Goal: Task Accomplishment & Management: Use online tool/utility

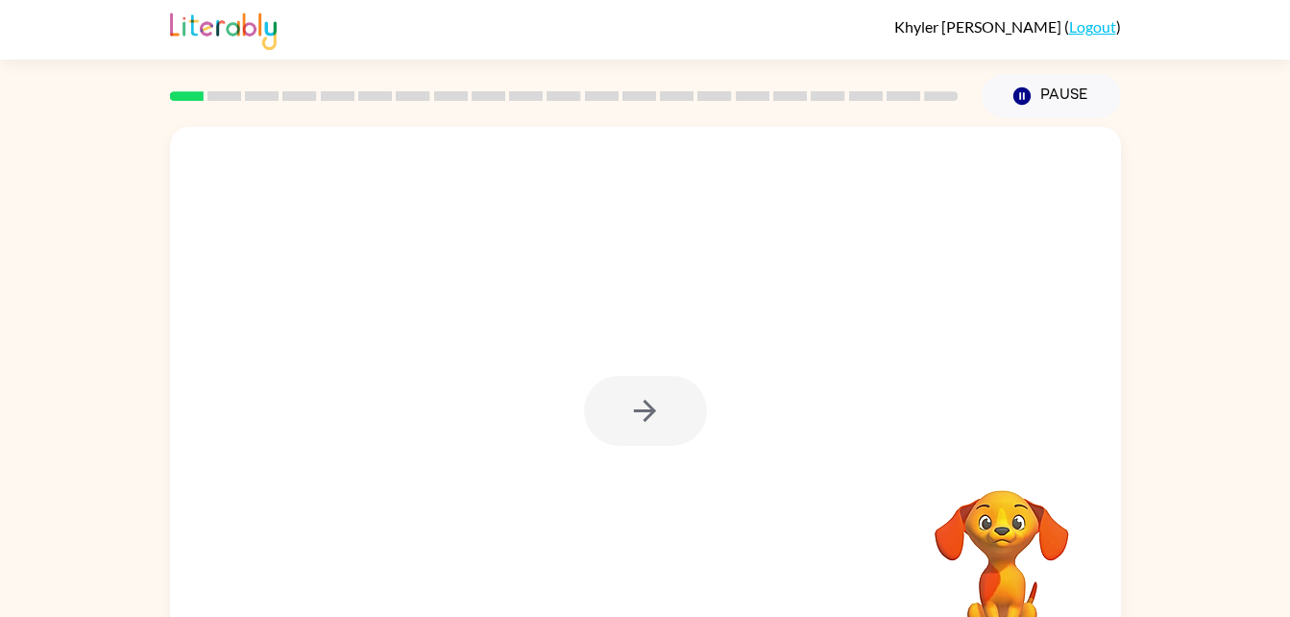
drag, startPoint x: 316, startPoint y: 84, endPoint x: 695, endPoint y: 198, distance: 396.2
click at [695, 198] on div at bounding box center [645, 401] width 951 height 548
click at [645, 400] on icon "button" at bounding box center [645, 411] width 22 height 22
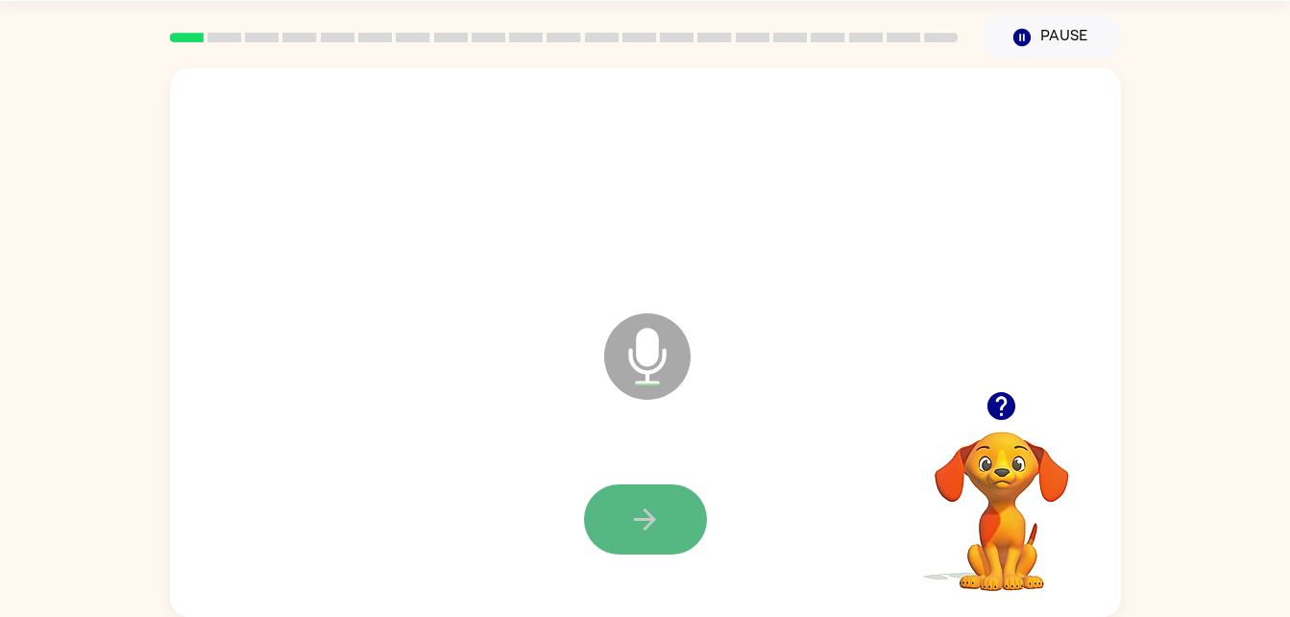
click at [625, 507] on button "button" at bounding box center [645, 519] width 123 height 70
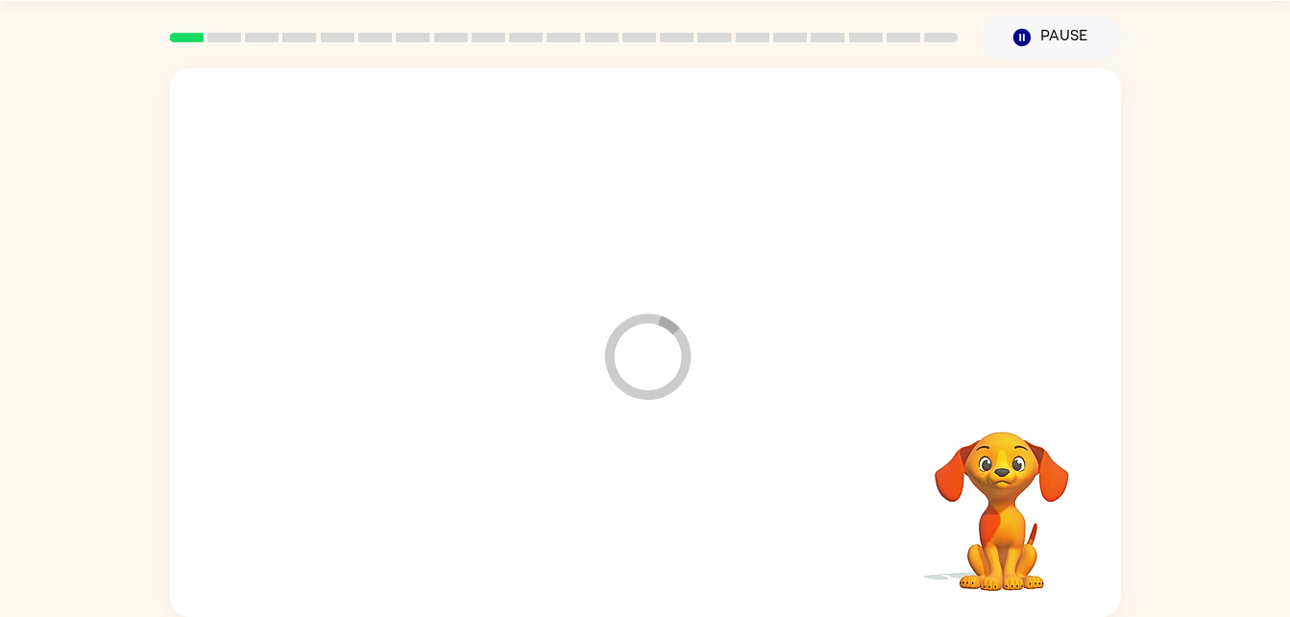
click at [993, 398] on div "Loader Your response is being sent to our graders" at bounding box center [645, 342] width 951 height 548
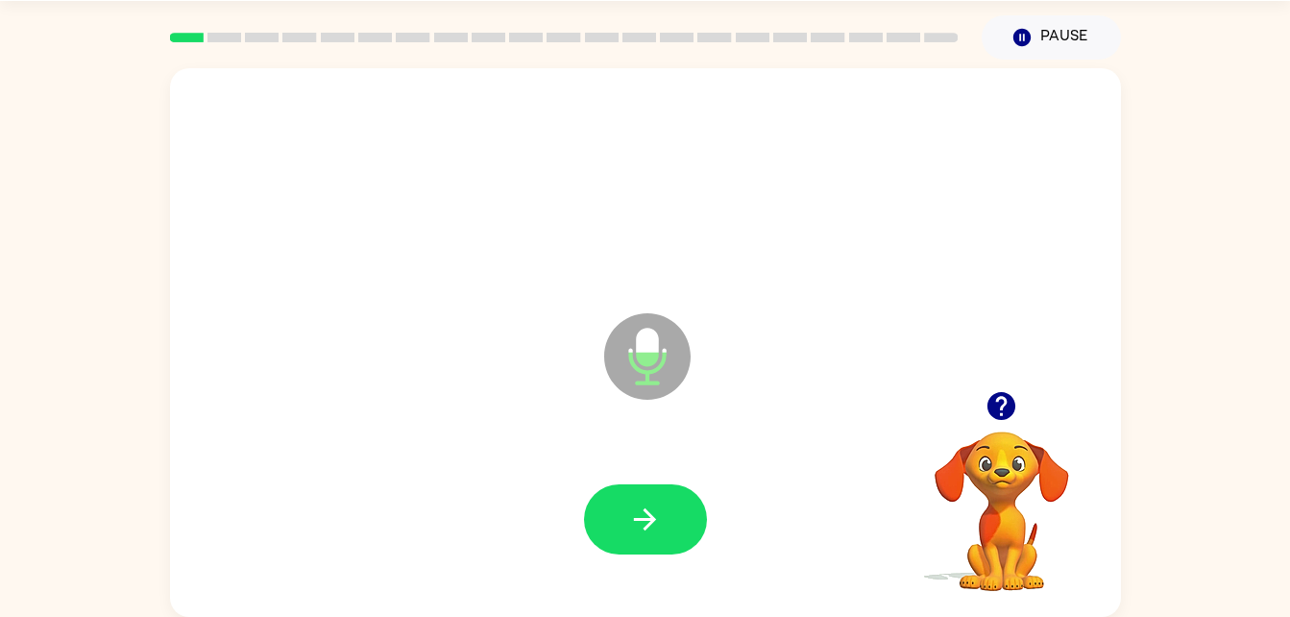
click at [1278, 525] on div "Microphone The Microphone is here when it is your turn to talk Your browser mus…" at bounding box center [645, 338] width 1290 height 557
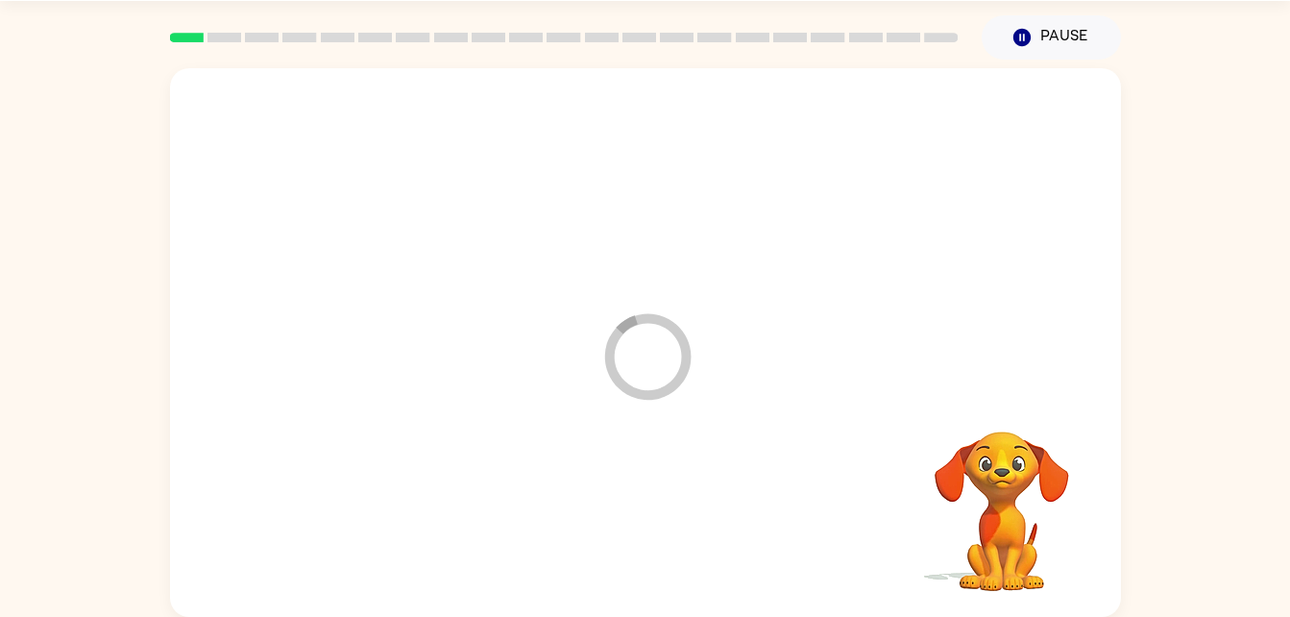
click at [950, 380] on div "Loader Your response is being sent to our graders" at bounding box center [645, 342] width 951 height 548
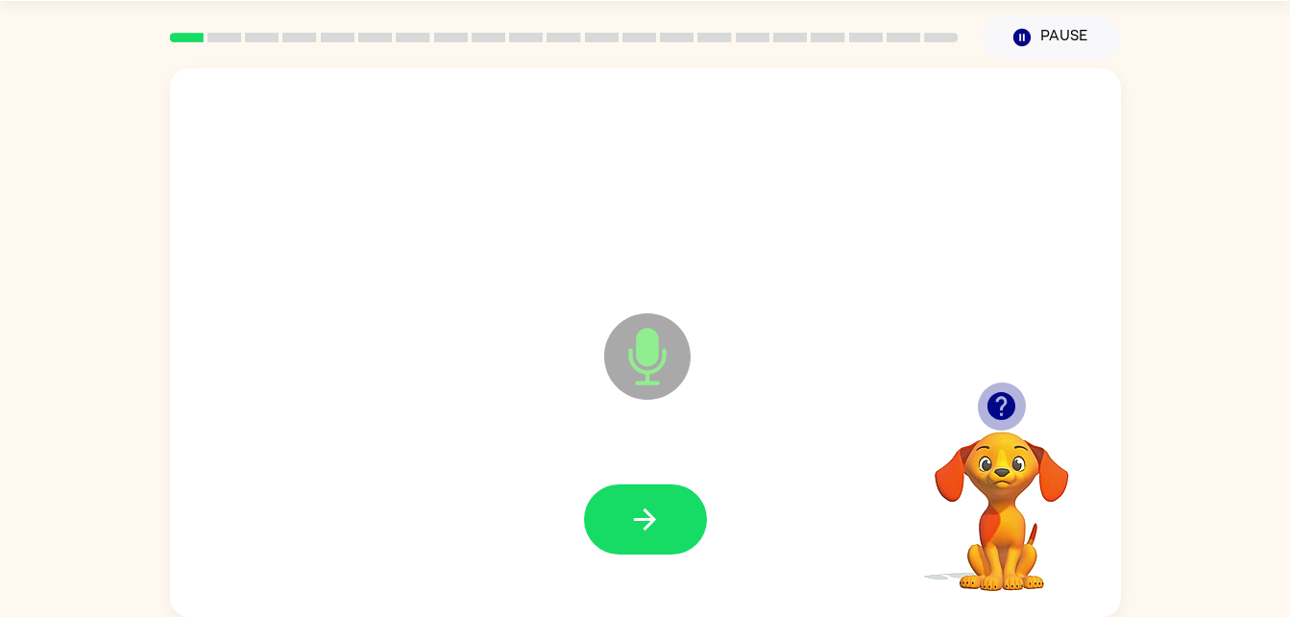
click at [1009, 392] on icon "button" at bounding box center [1001, 406] width 34 height 34
click at [979, 421] on div at bounding box center [1002, 405] width 192 height 49
click at [1024, 398] on button "button" at bounding box center [1001, 405] width 49 height 49
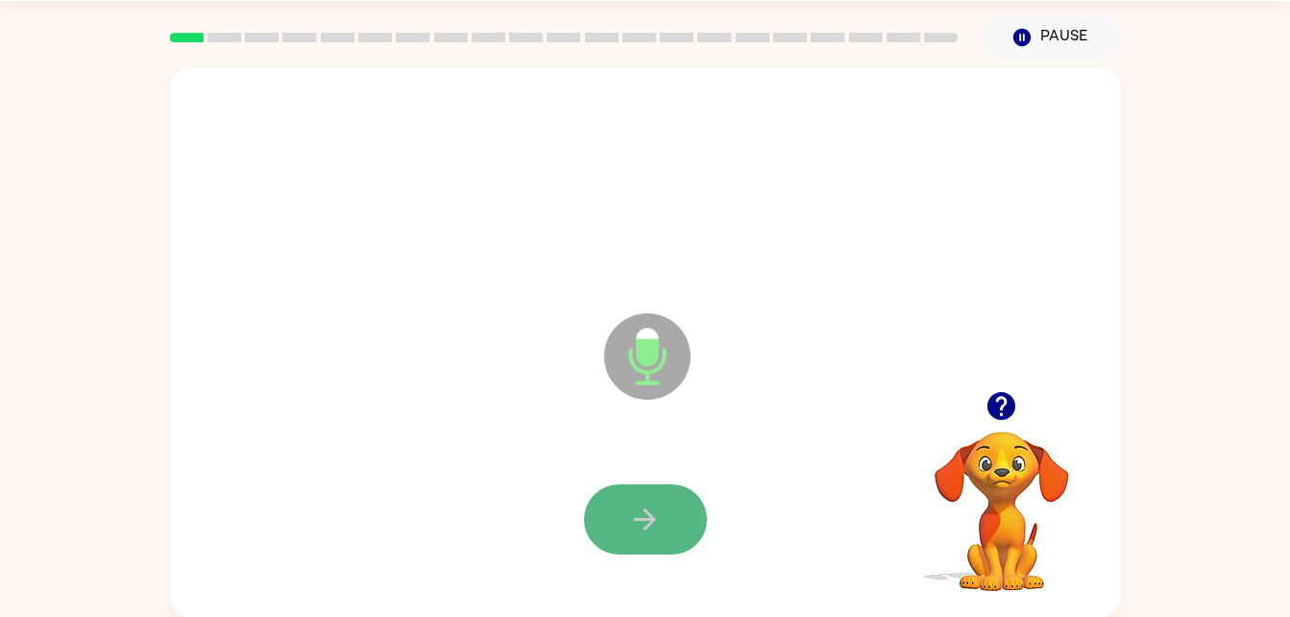
click at [652, 529] on icon "button" at bounding box center [645, 519] width 34 height 34
click at [680, 498] on button "button" at bounding box center [645, 519] width 123 height 70
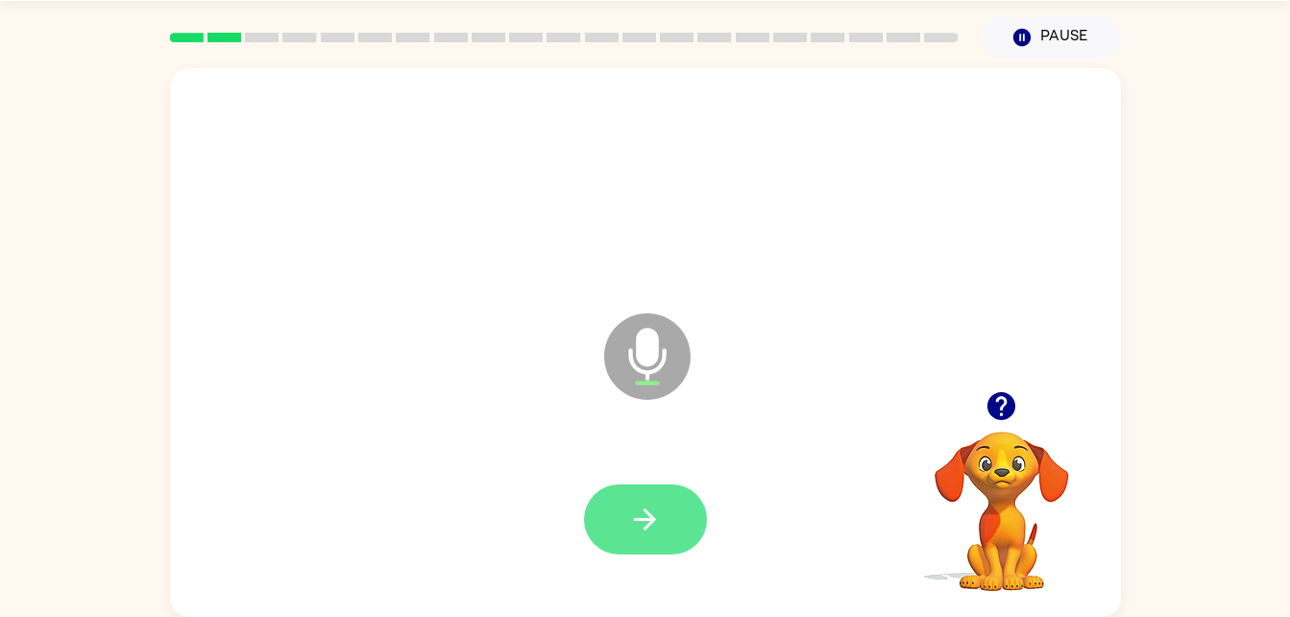
click at [666, 502] on button "button" at bounding box center [645, 519] width 123 height 70
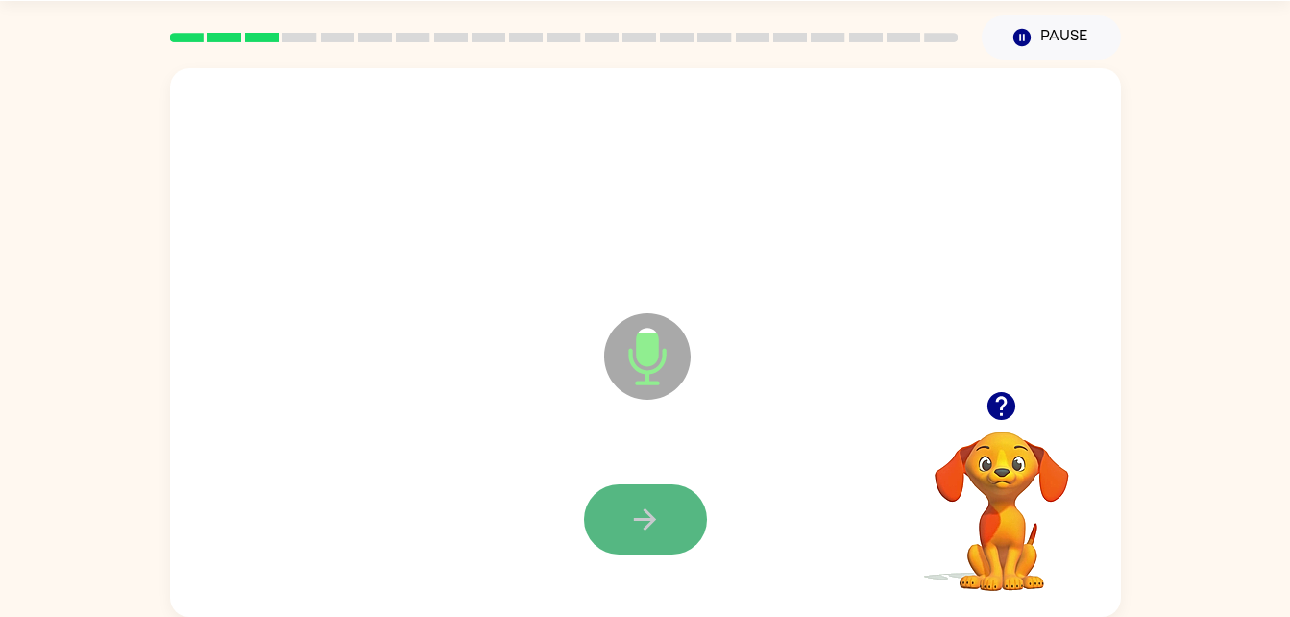
click at [643, 523] on icon "button" at bounding box center [645, 519] width 34 height 34
click at [619, 521] on button "button" at bounding box center [645, 519] width 123 height 70
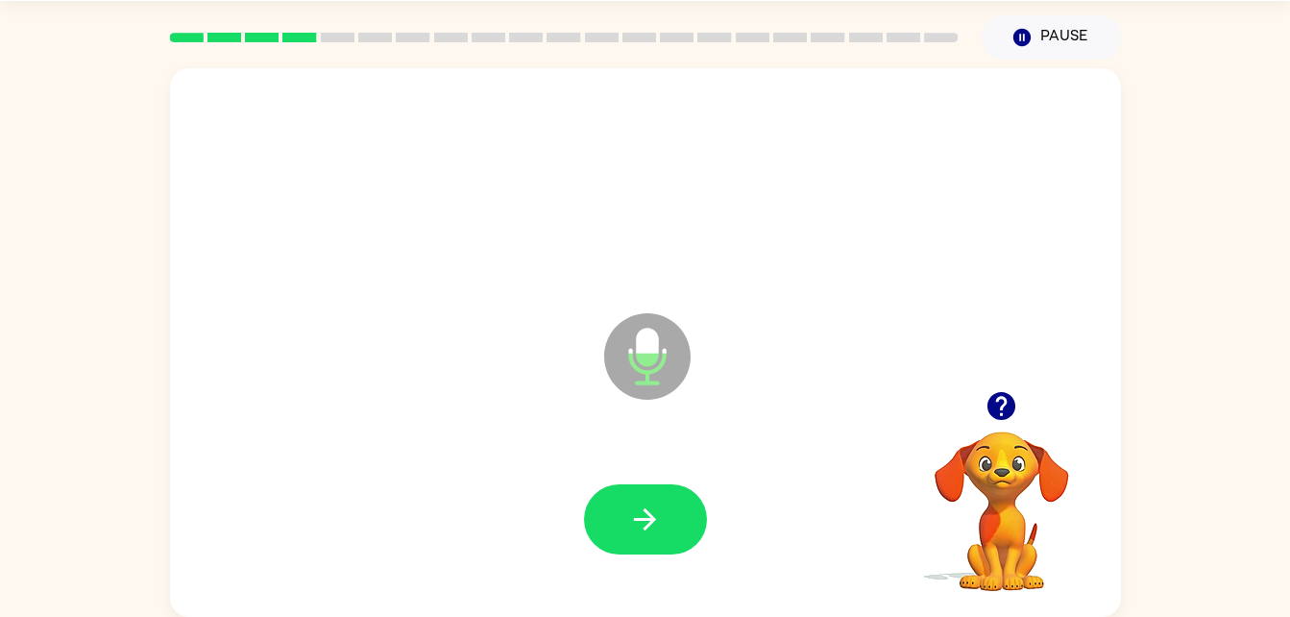
click at [628, 476] on div at bounding box center [645, 519] width 912 height 157
click at [659, 518] on icon "button" at bounding box center [645, 519] width 34 height 34
click at [684, 538] on button "button" at bounding box center [645, 519] width 123 height 70
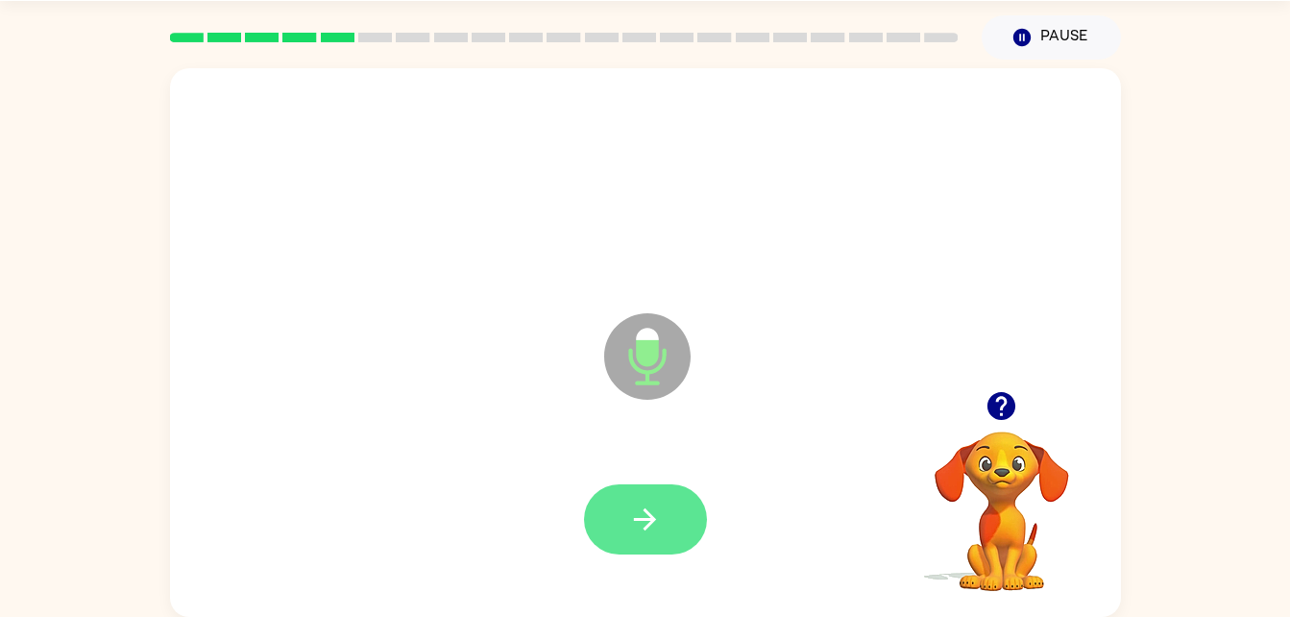
click at [657, 536] on button "button" at bounding box center [645, 519] width 123 height 70
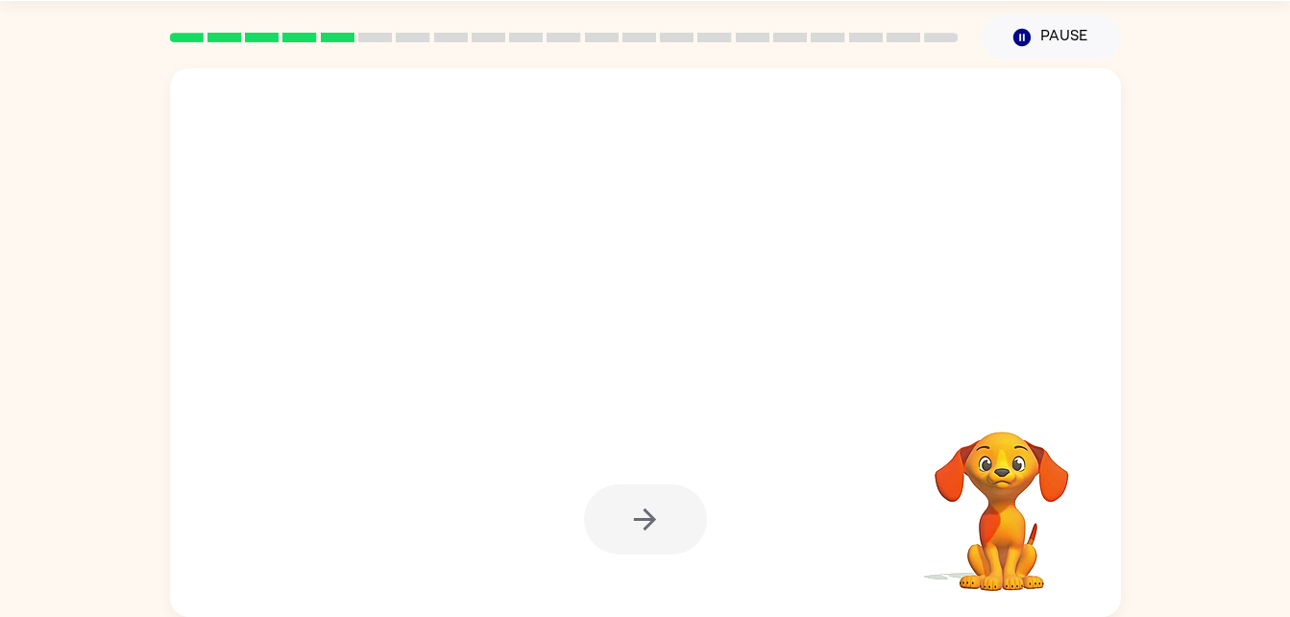
click at [653, 531] on div at bounding box center [645, 519] width 123 height 70
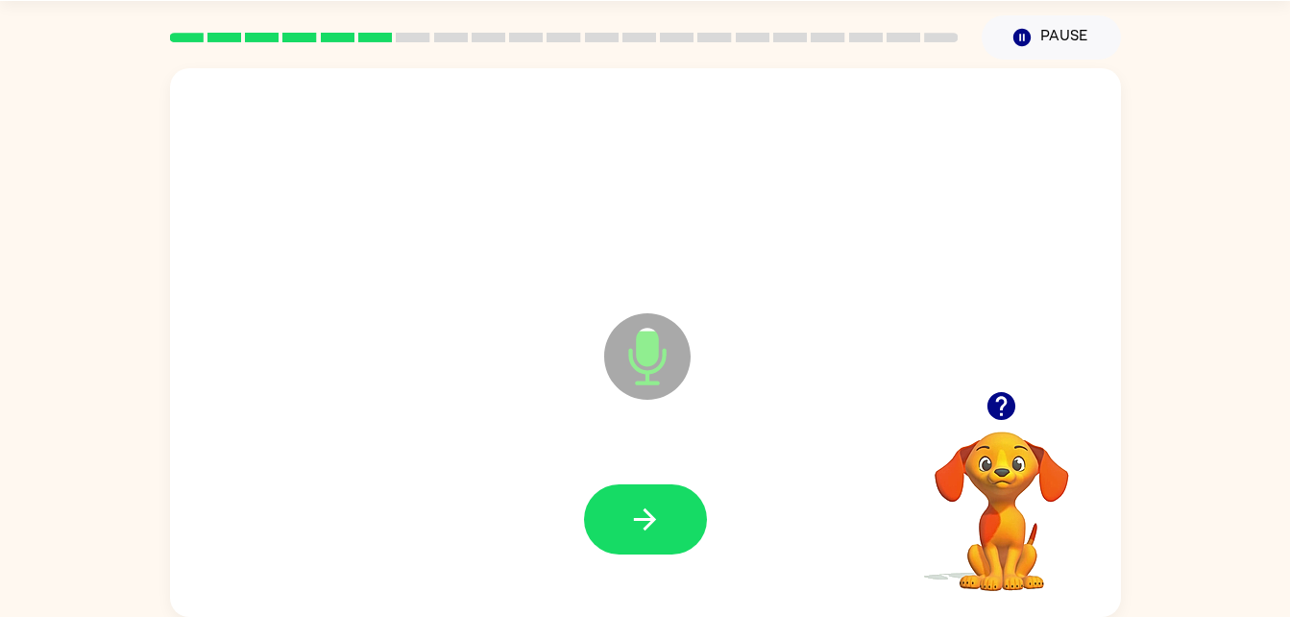
click at [658, 496] on button "button" at bounding box center [645, 519] width 123 height 70
click at [665, 520] on button "button" at bounding box center [645, 519] width 123 height 70
click at [619, 526] on button "button" at bounding box center [645, 519] width 123 height 70
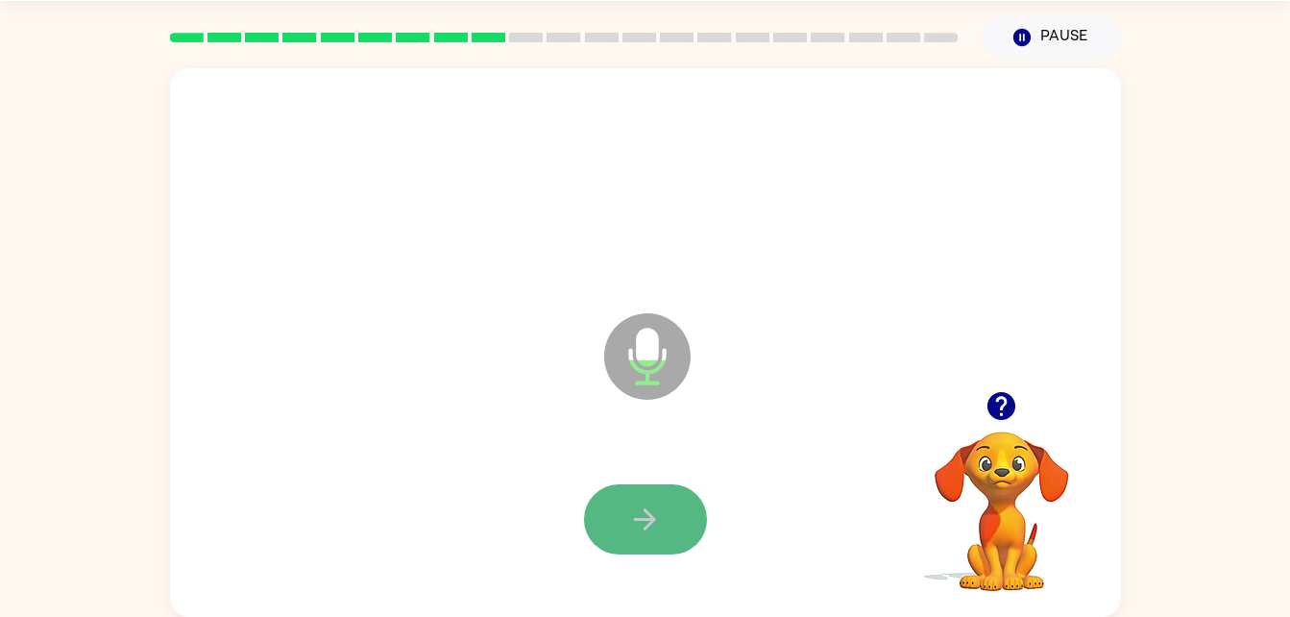
click at [679, 493] on button "button" at bounding box center [645, 519] width 123 height 70
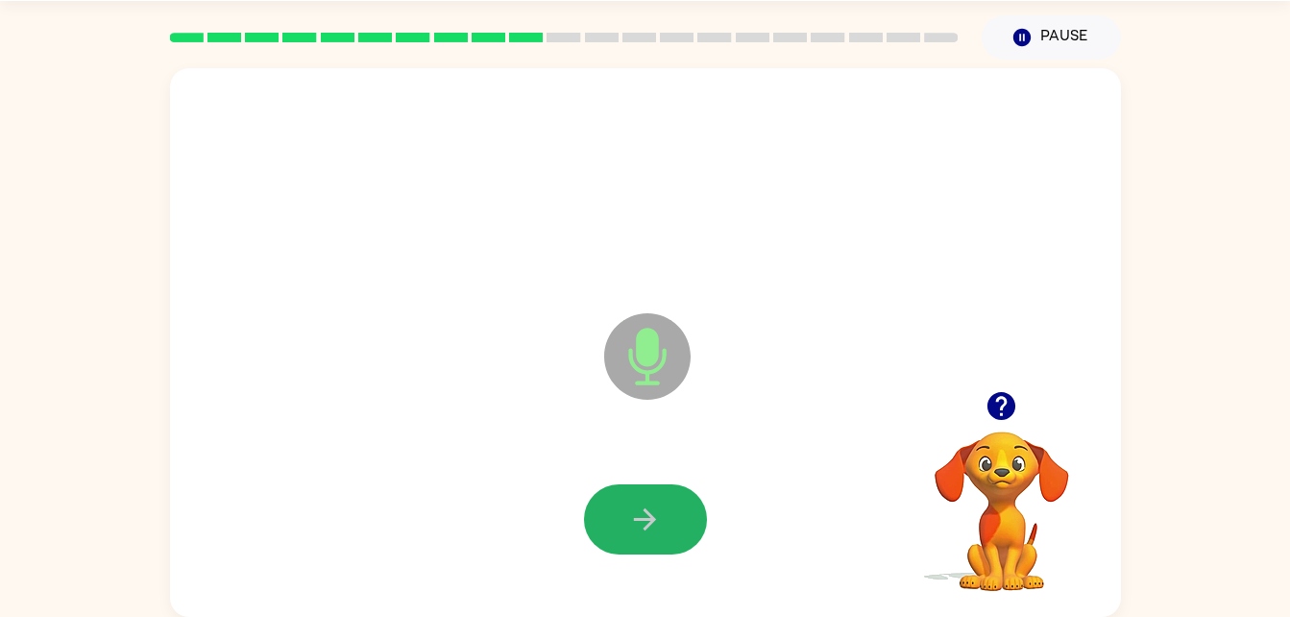
drag, startPoint x: 596, startPoint y: 526, endPoint x: 606, endPoint y: 521, distance: 11.2
click at [606, 521] on button "button" at bounding box center [645, 519] width 123 height 70
click at [671, 494] on button "button" at bounding box center [645, 519] width 123 height 70
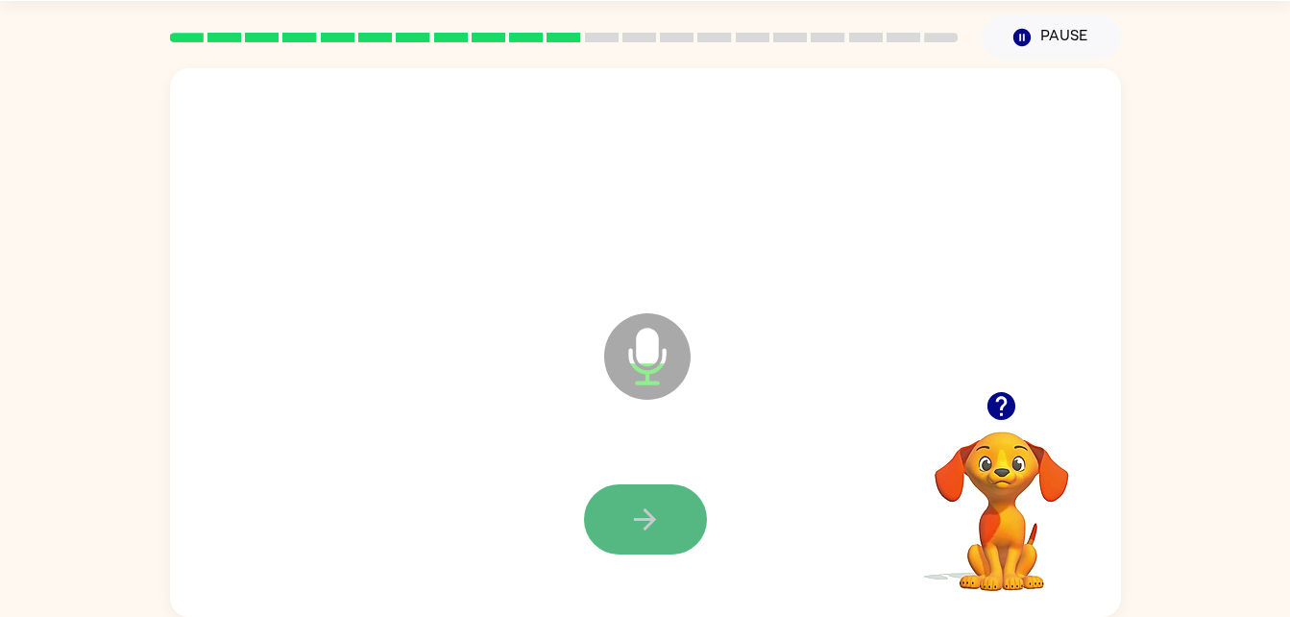
click at [657, 509] on icon "button" at bounding box center [645, 519] width 34 height 34
click at [655, 493] on button "button" at bounding box center [645, 519] width 123 height 70
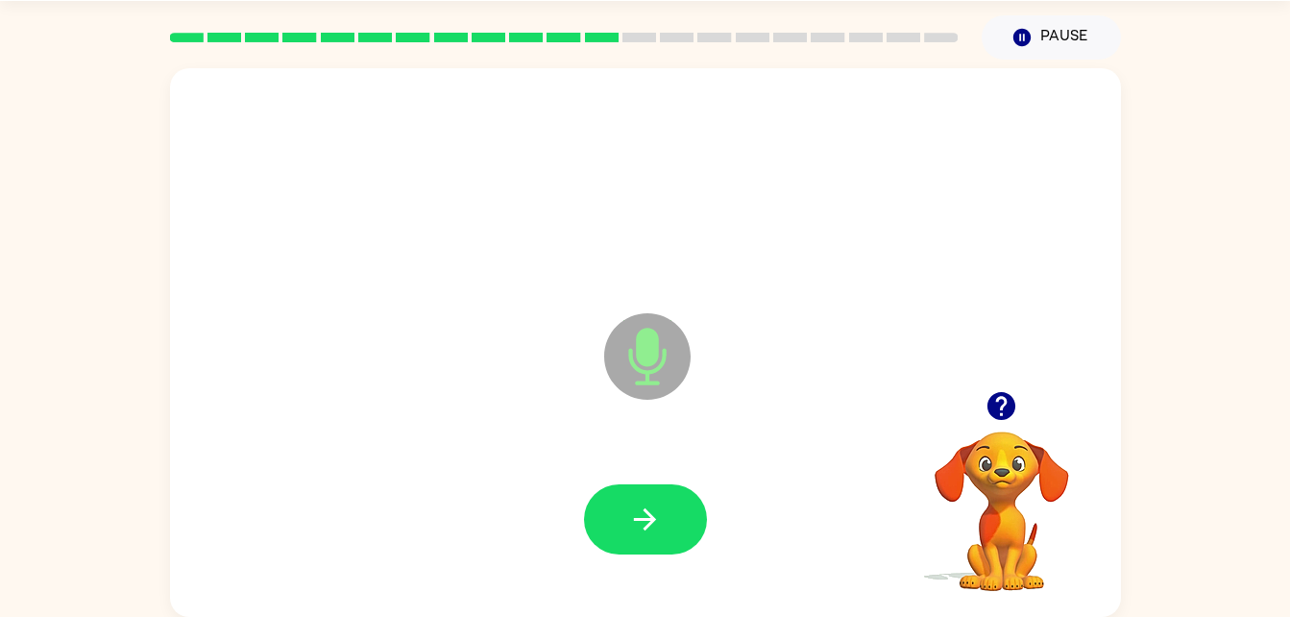
click at [695, 562] on div at bounding box center [645, 519] width 912 height 157
drag, startPoint x: 695, startPoint y: 562, endPoint x: 1025, endPoint y: 505, distance: 334.2
click at [1025, 505] on div "Microphone The Microphone is here when it is your turn to talk Your browser mus…" at bounding box center [645, 342] width 951 height 548
click at [1004, 401] on icon "button" at bounding box center [1001, 406] width 28 height 28
click at [674, 533] on button "button" at bounding box center [645, 519] width 123 height 70
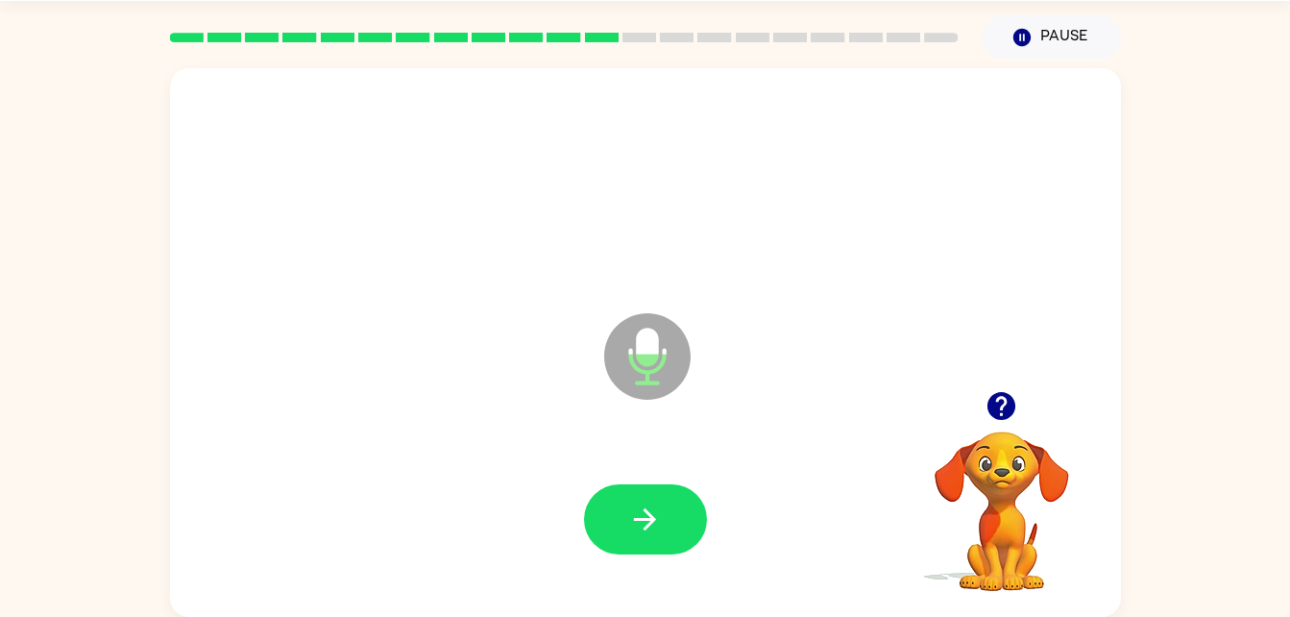
click at [637, 572] on div at bounding box center [645, 519] width 912 height 157
click at [642, 506] on icon "button" at bounding box center [645, 519] width 34 height 34
click at [1018, 419] on button "button" at bounding box center [1001, 405] width 49 height 49
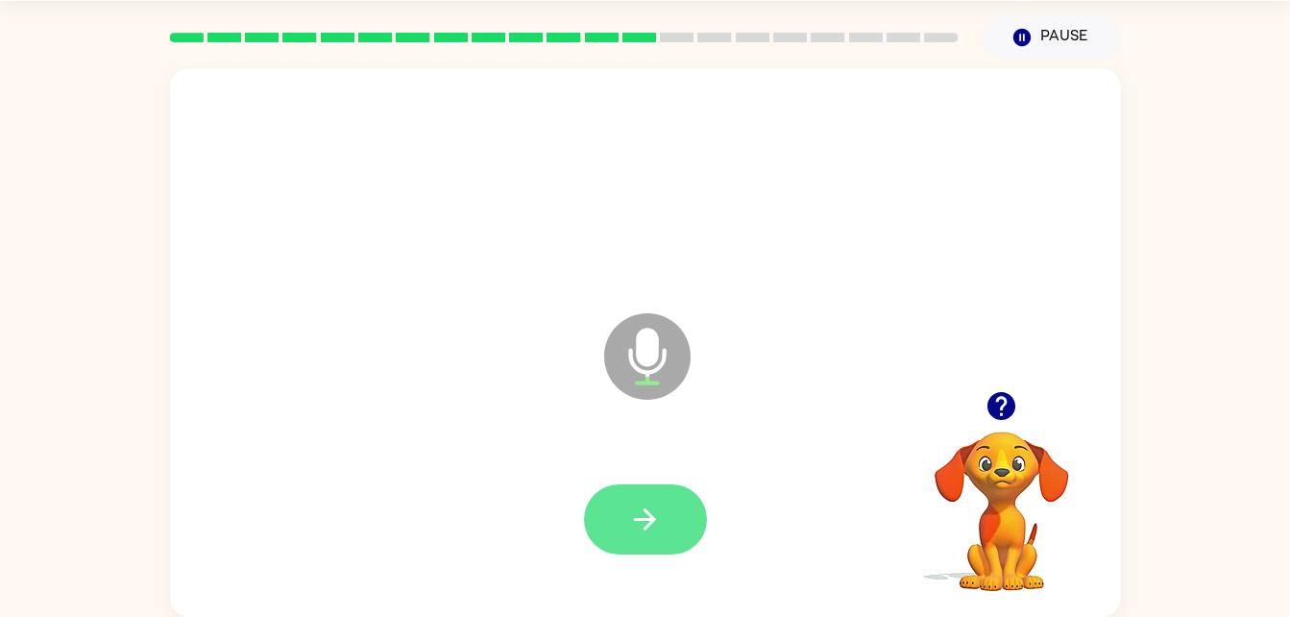
click at [640, 526] on icon "button" at bounding box center [645, 519] width 34 height 34
click at [653, 514] on icon "button" at bounding box center [645, 519] width 34 height 34
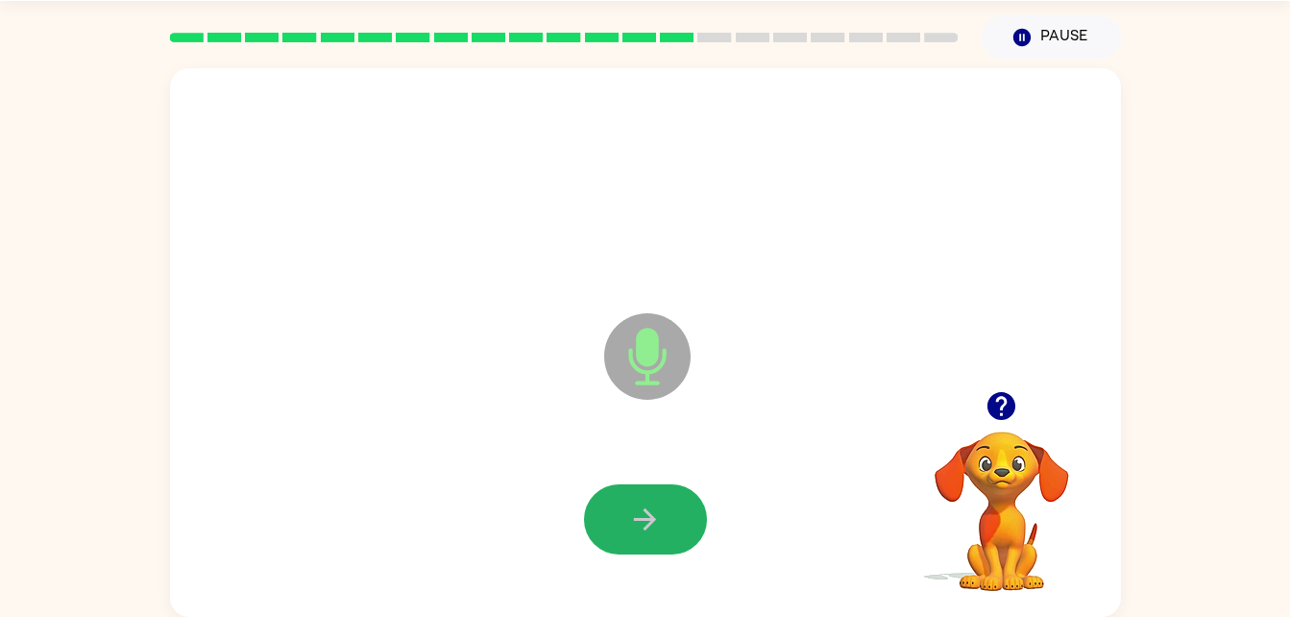
click at [679, 534] on button "button" at bounding box center [645, 519] width 123 height 70
click at [649, 513] on icon "button" at bounding box center [645, 519] width 22 height 22
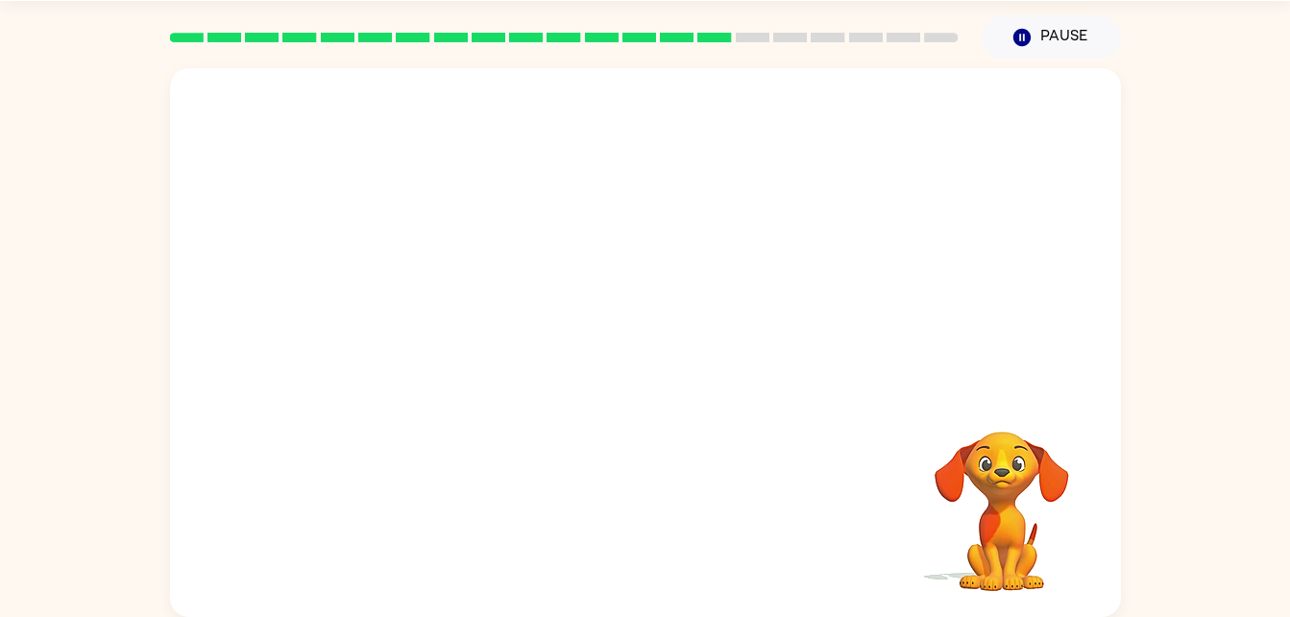
click at [933, 406] on video "Your browser must support playing .mp4 files to use Literably. Please try using…" at bounding box center [1002, 497] width 192 height 192
drag, startPoint x: 1041, startPoint y: 411, endPoint x: 979, endPoint y: 398, distance: 63.9
click at [933, 411] on video "Your browser must support playing .mp4 files to use Literably. Please try using…" at bounding box center [1002, 497] width 192 height 192
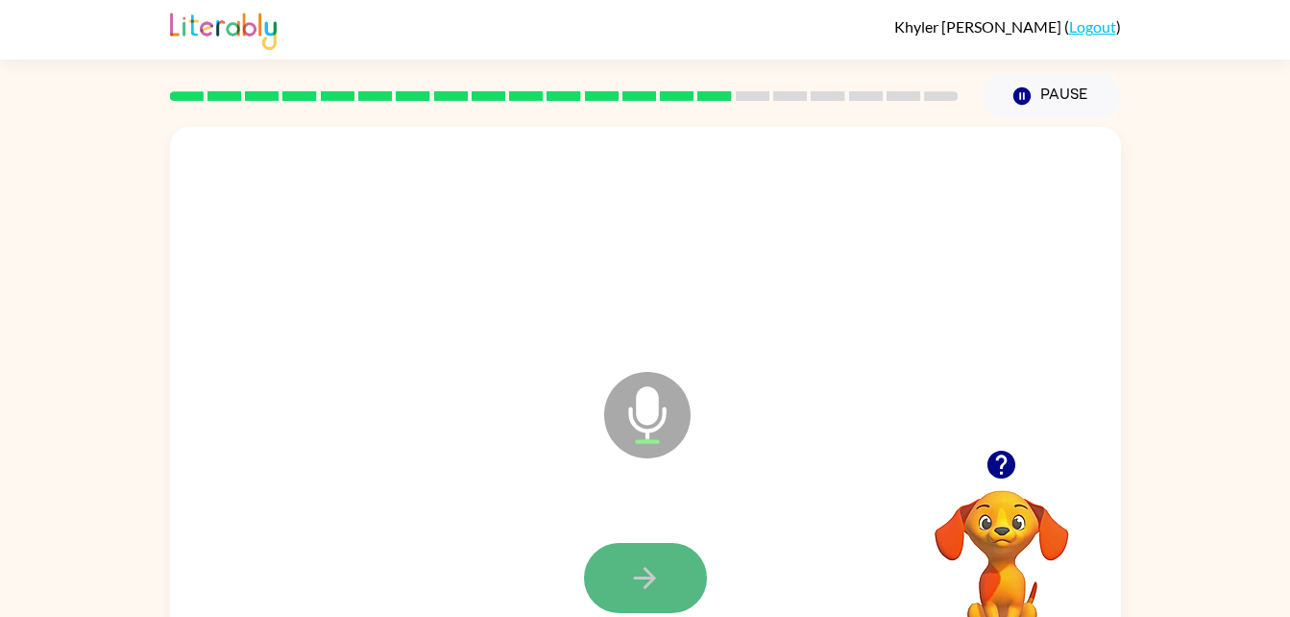
click at [651, 554] on button "button" at bounding box center [645, 578] width 123 height 70
click at [683, 572] on button "button" at bounding box center [645, 578] width 123 height 70
click at [671, 569] on button "button" at bounding box center [645, 578] width 123 height 70
click at [664, 572] on button "button" at bounding box center [645, 578] width 123 height 70
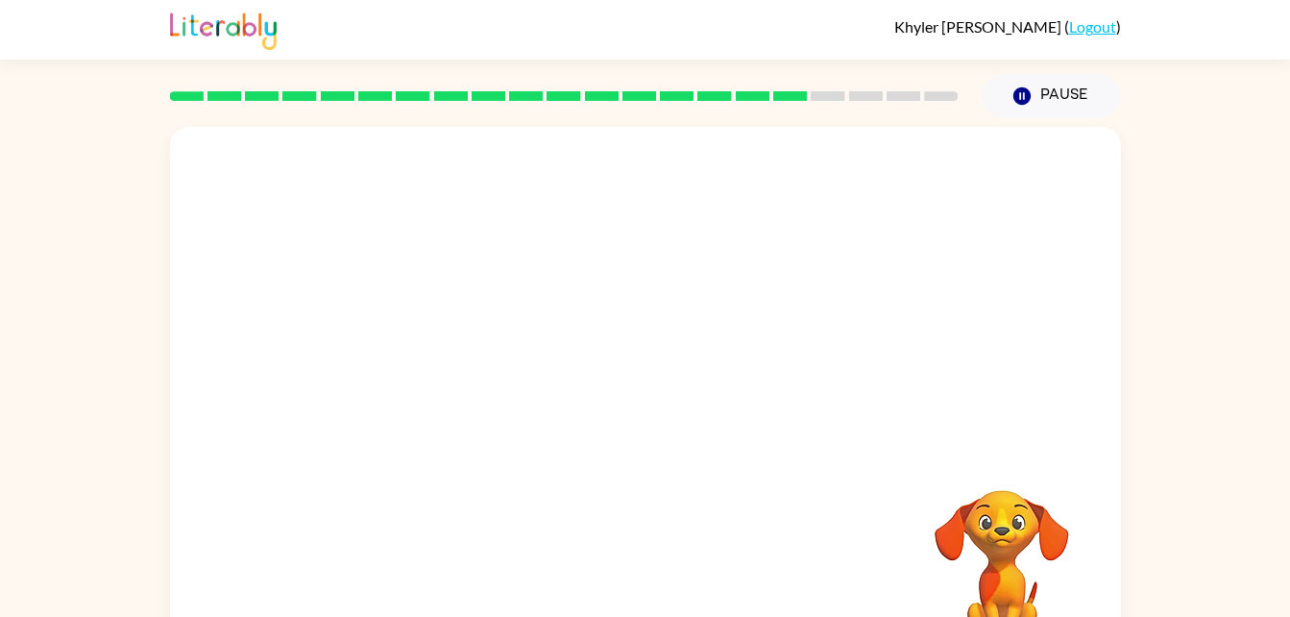
scroll to position [59, 0]
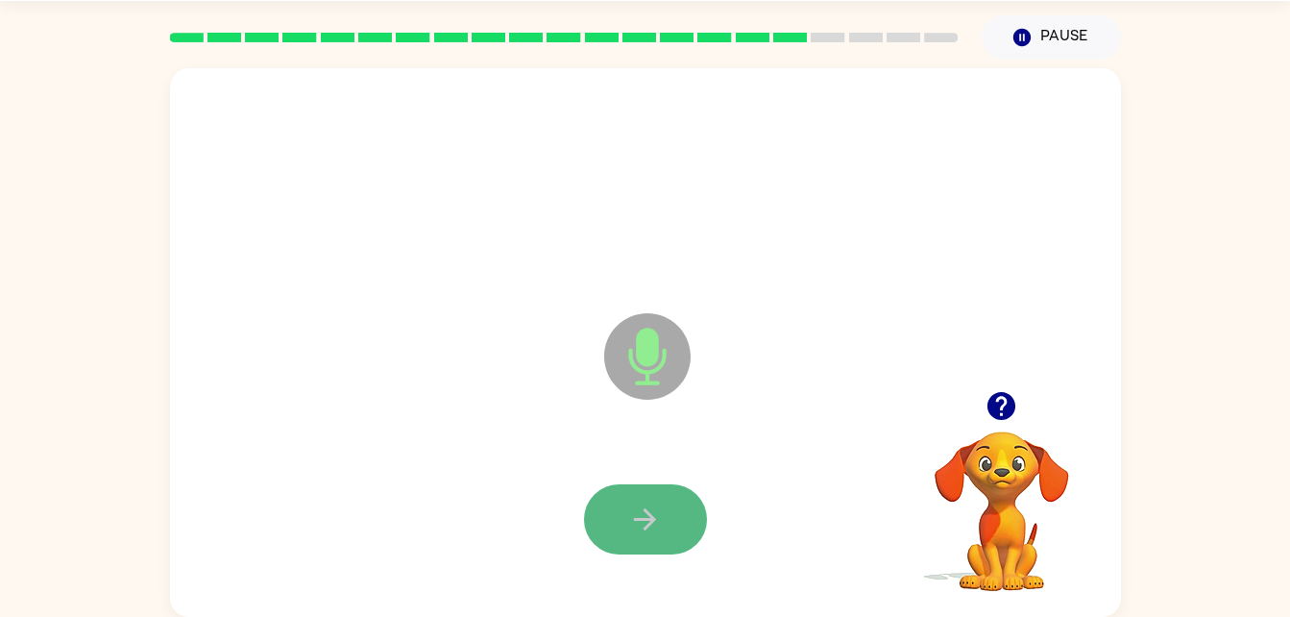
click at [641, 545] on button "button" at bounding box center [645, 519] width 123 height 70
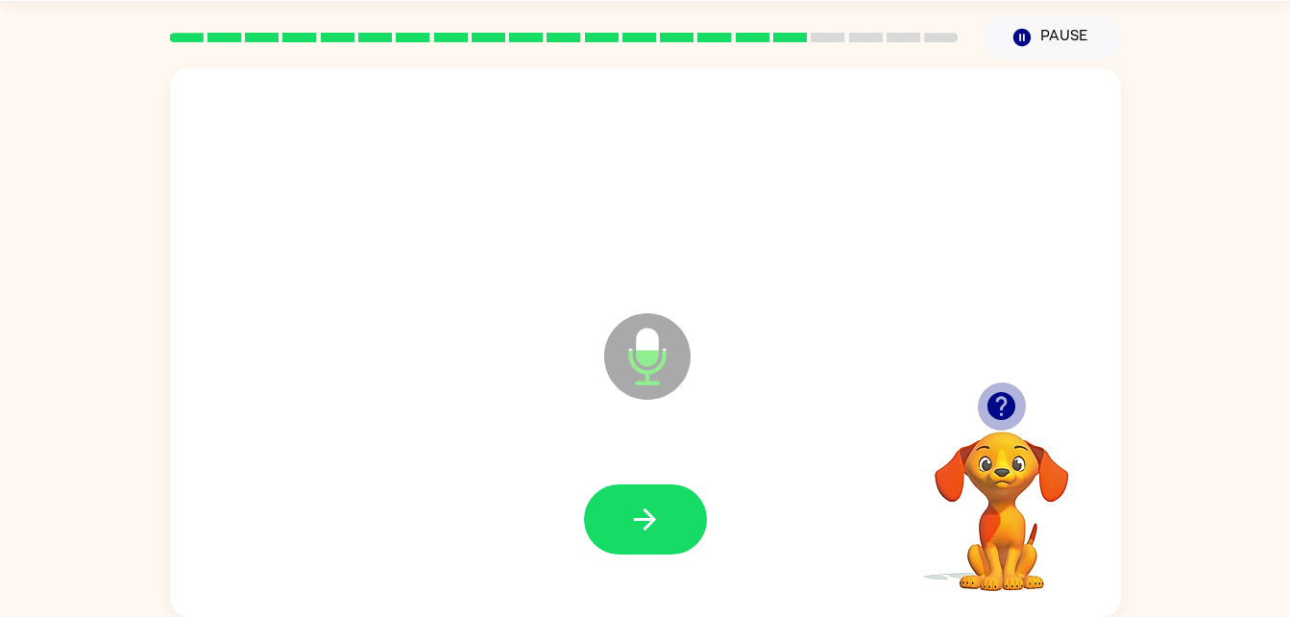
click at [994, 401] on icon "button" at bounding box center [1001, 406] width 28 height 28
click at [464, 214] on div at bounding box center [645, 185] width 912 height 157
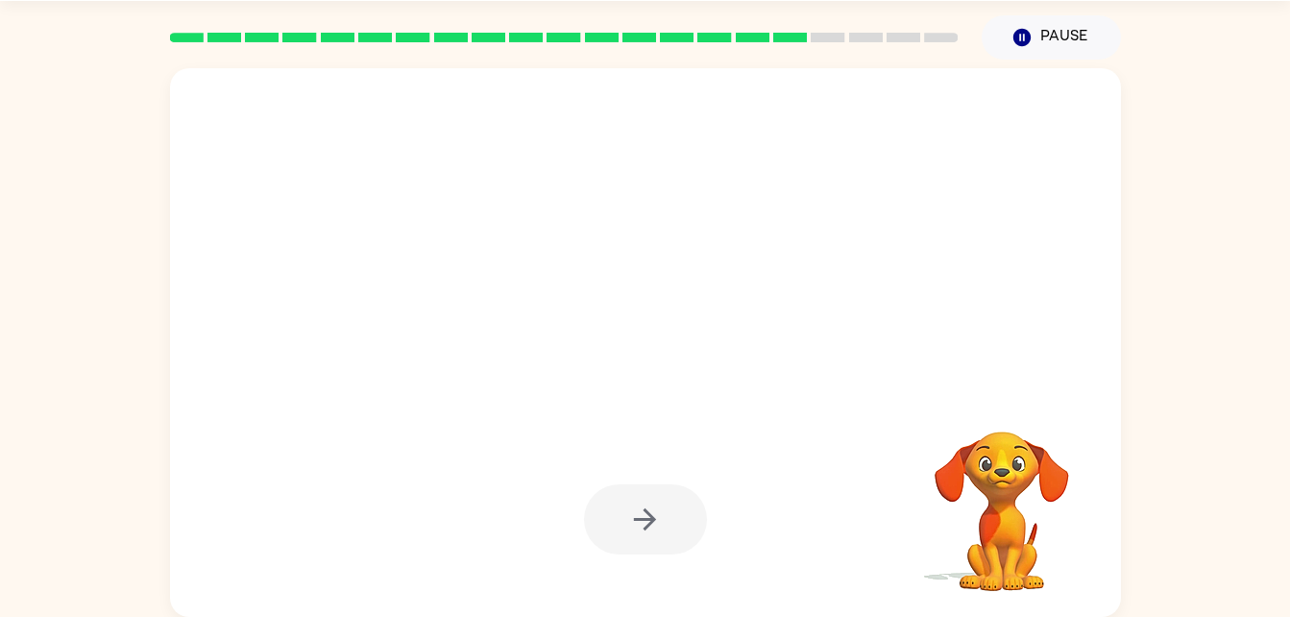
click at [73, 11] on div "Khyler Hansen ( Logout ) Pause Pause Your browser must support playing .mp4 fil…" at bounding box center [645, 278] width 1290 height 675
click at [0, 206] on html "Khyler Hansen ( Logout ) Pause Pause Your browser must support playing .mp4 fil…" at bounding box center [645, 278] width 1290 height 675
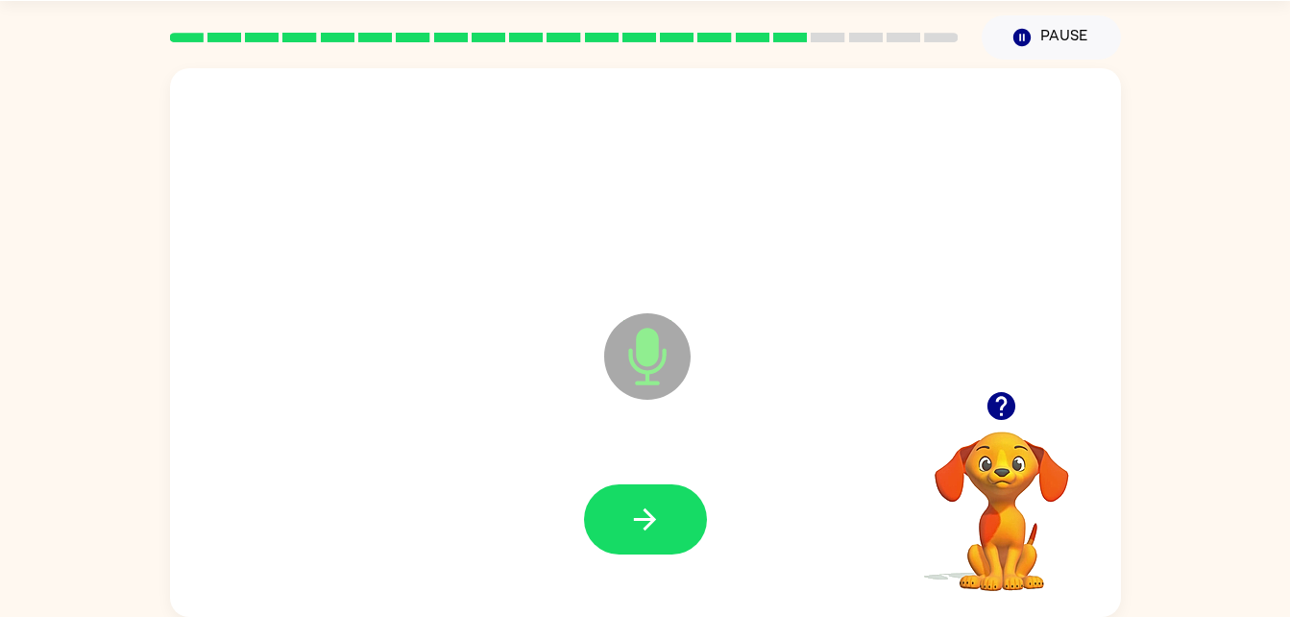
drag, startPoint x: 0, startPoint y: 206, endPoint x: 224, endPoint y: 130, distance: 236.6
click at [224, 130] on div "Microphone The Microphone is here when it is your turn to talk" at bounding box center [645, 342] width 951 height 548
click at [678, 524] on button "button" at bounding box center [645, 519] width 123 height 70
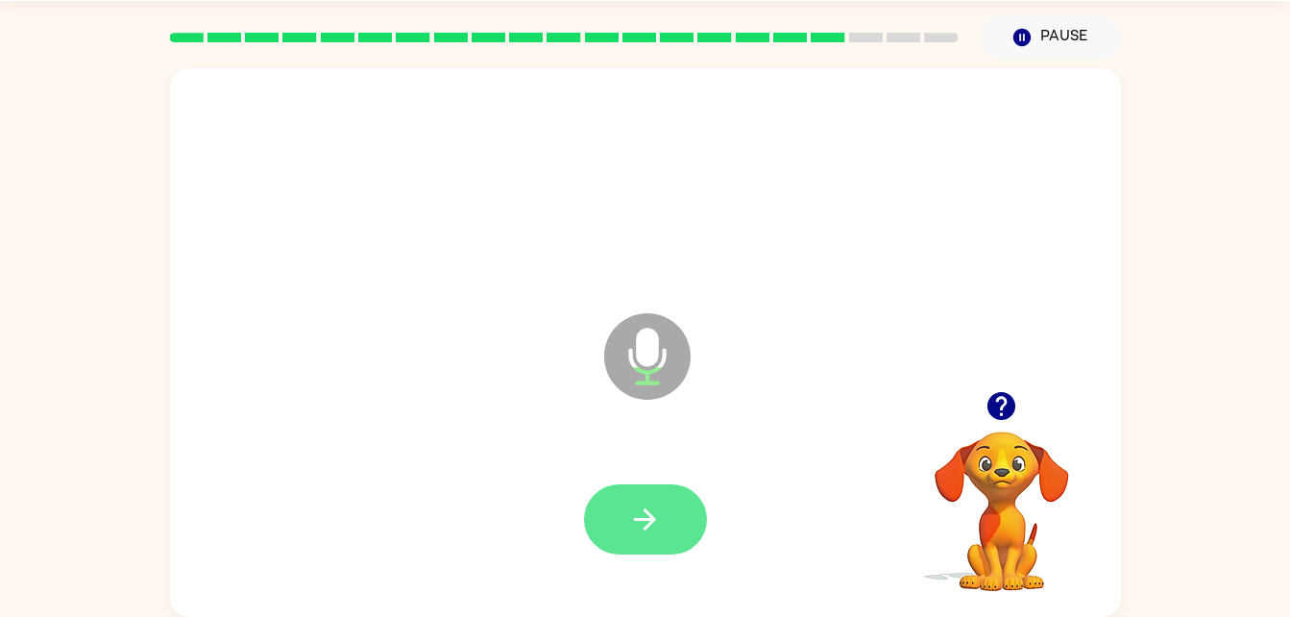
drag, startPoint x: 653, startPoint y: 474, endPoint x: 617, endPoint y: 532, distance: 68.2
click at [617, 532] on div at bounding box center [645, 519] width 912 height 157
click at [617, 532] on button "button" at bounding box center [645, 519] width 123 height 70
click at [650, 538] on button "button" at bounding box center [645, 519] width 123 height 70
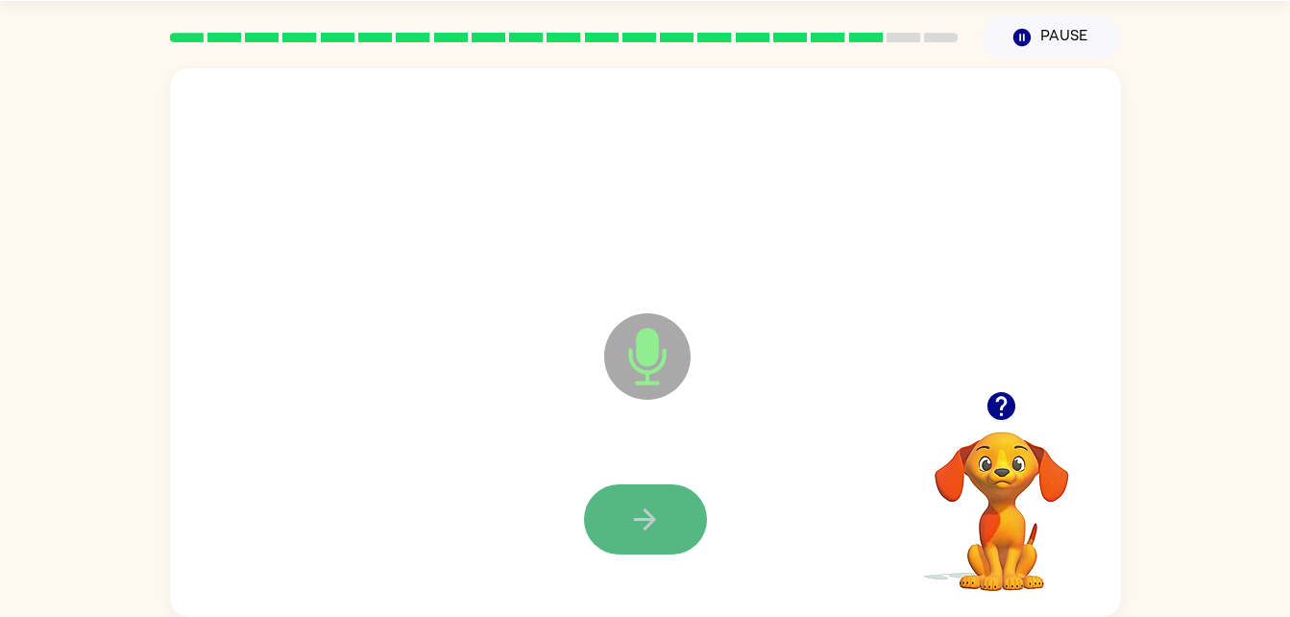
click at [649, 523] on icon "button" at bounding box center [645, 519] width 22 height 22
click at [682, 544] on button "button" at bounding box center [645, 519] width 123 height 70
click at [694, 528] on button "button" at bounding box center [645, 519] width 123 height 70
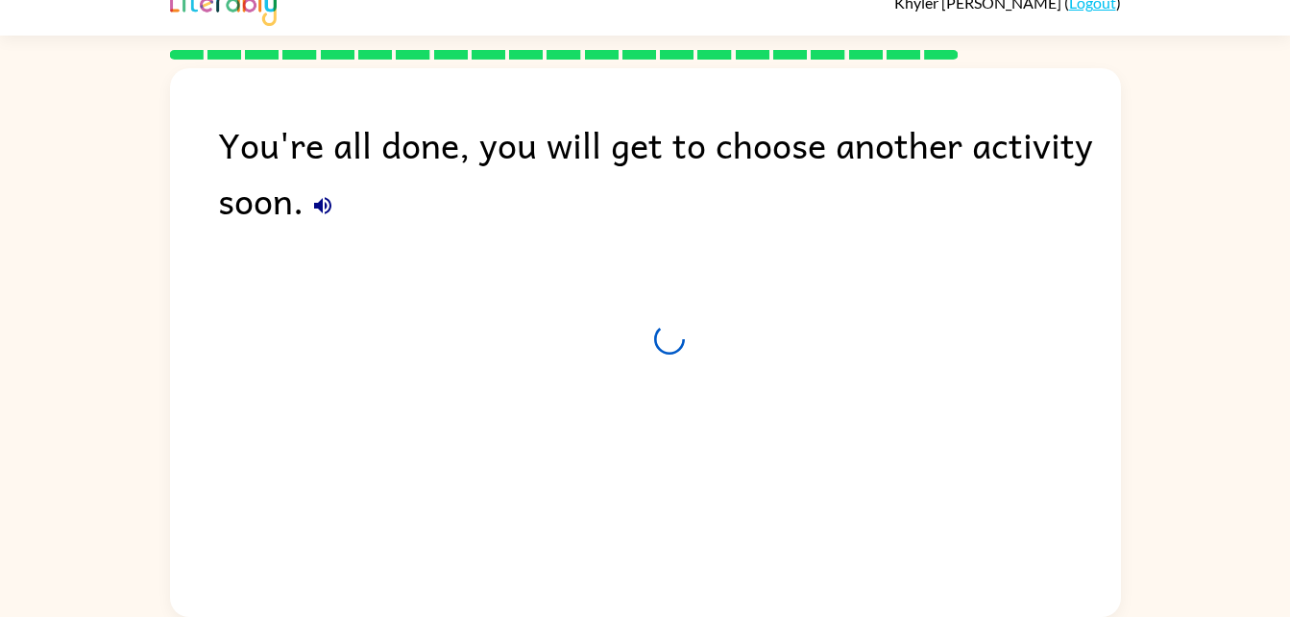
scroll to position [24, 0]
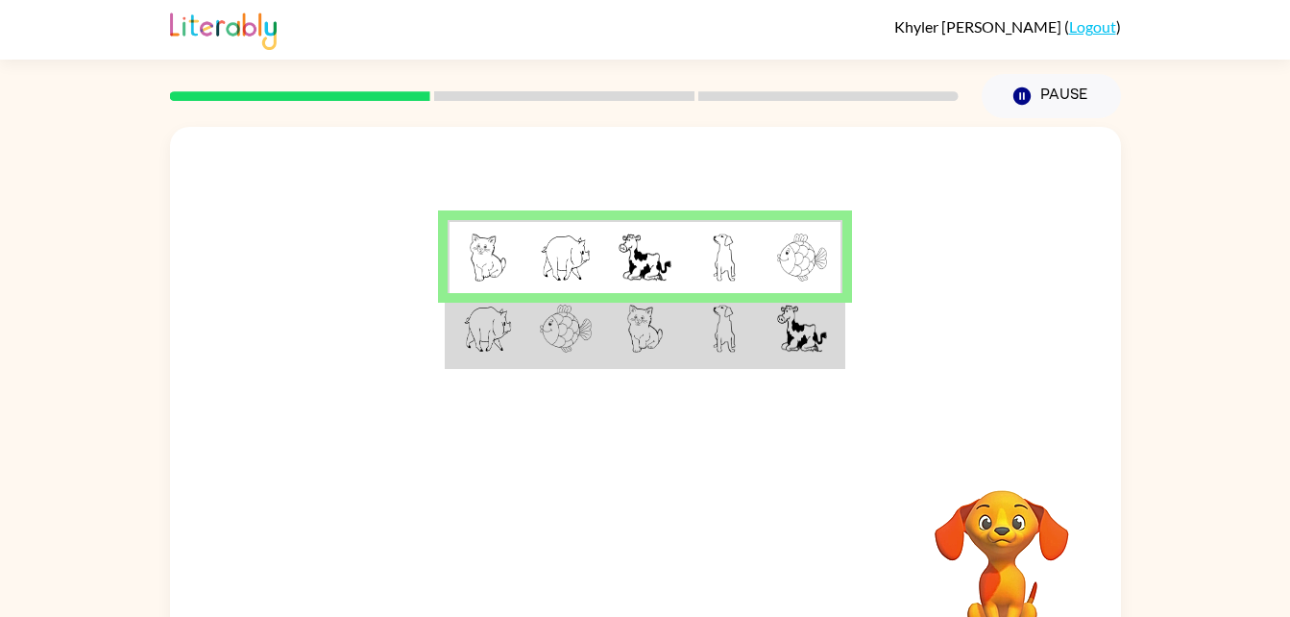
click at [801, 318] on img at bounding box center [802, 328] width 50 height 48
click at [807, 340] on img at bounding box center [802, 328] width 50 height 48
click at [814, 330] on img at bounding box center [802, 328] width 50 height 48
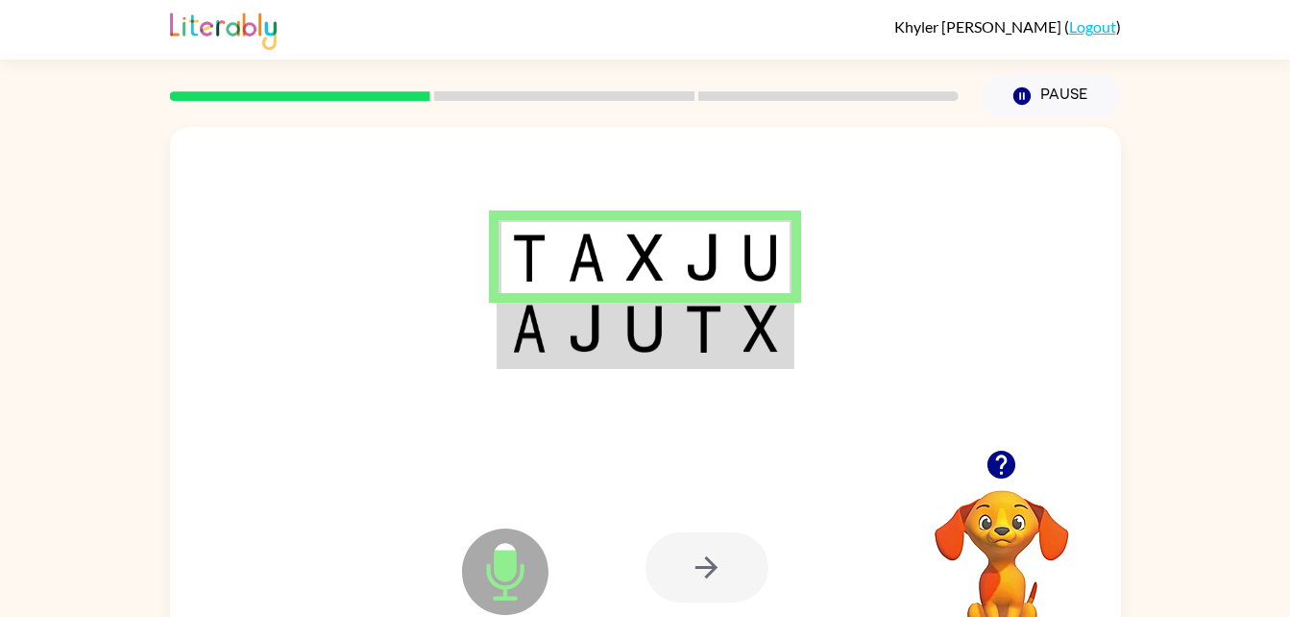
click at [667, 335] on td at bounding box center [645, 330] width 59 height 74
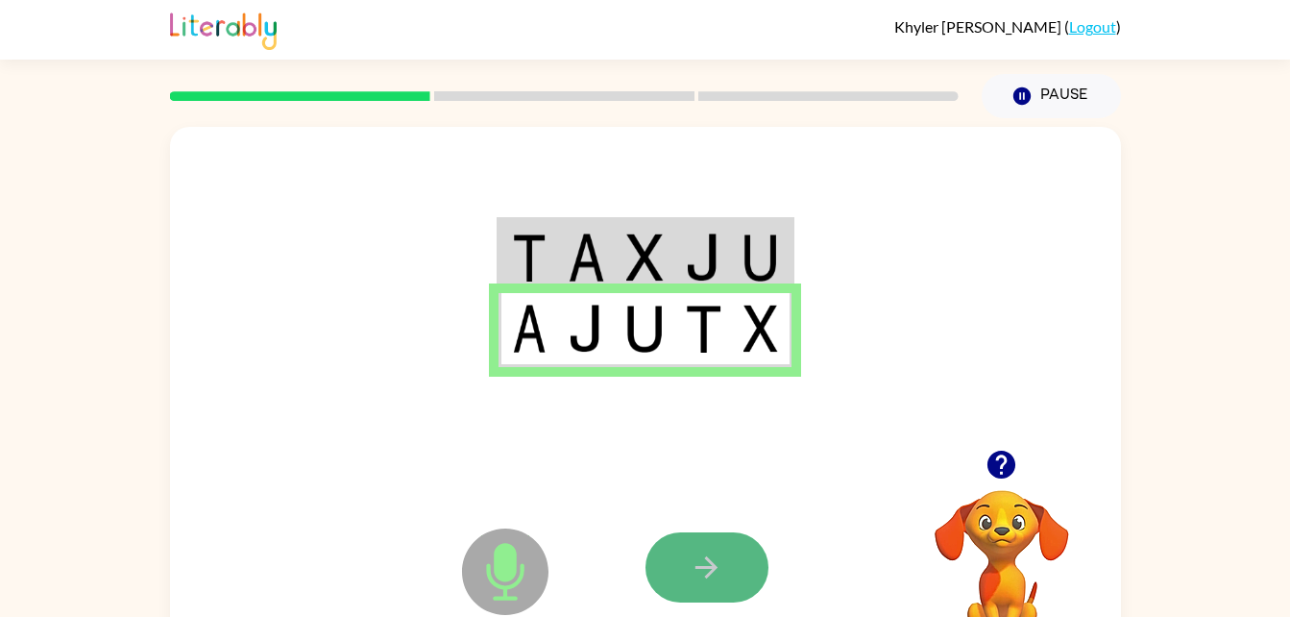
click at [740, 588] on button "button" at bounding box center [706, 567] width 123 height 70
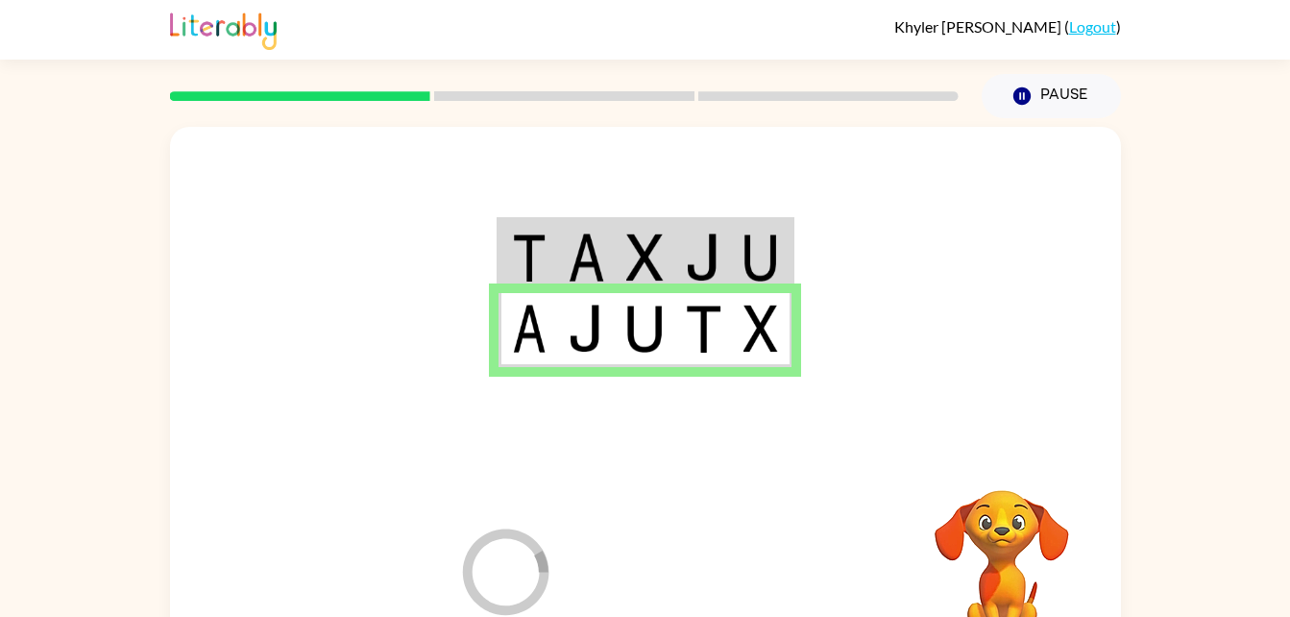
click at [740, 588] on div at bounding box center [786, 567] width 283 height 216
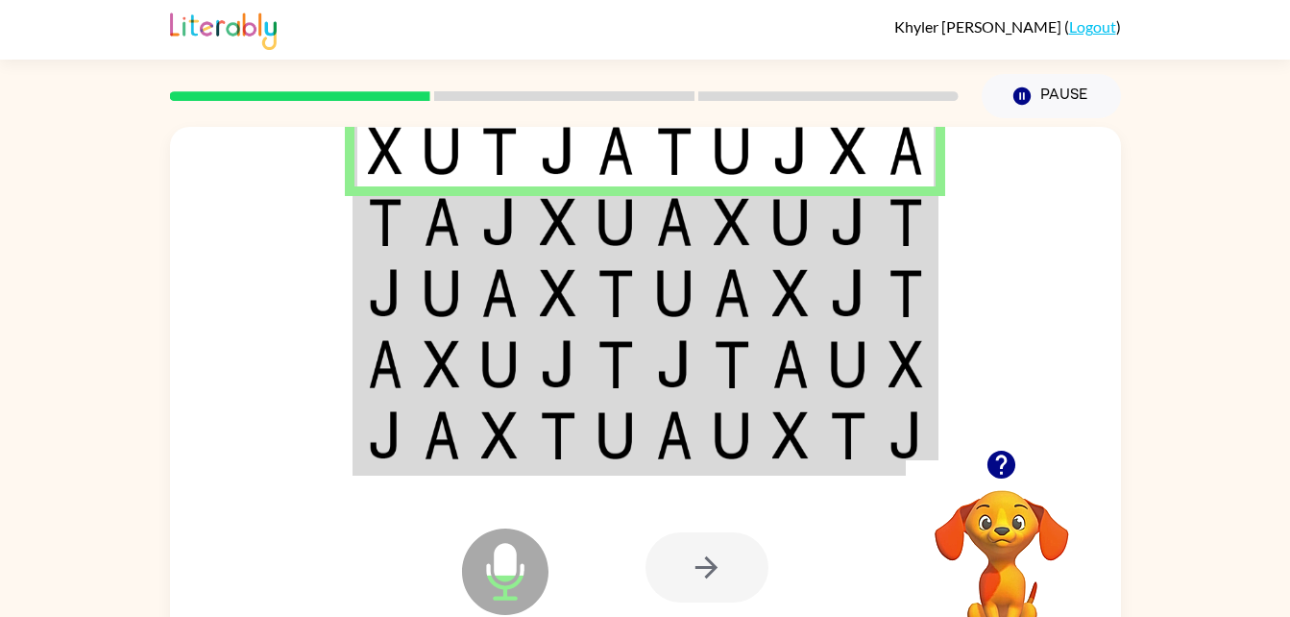
click at [464, 199] on td at bounding box center [442, 221] width 59 height 71
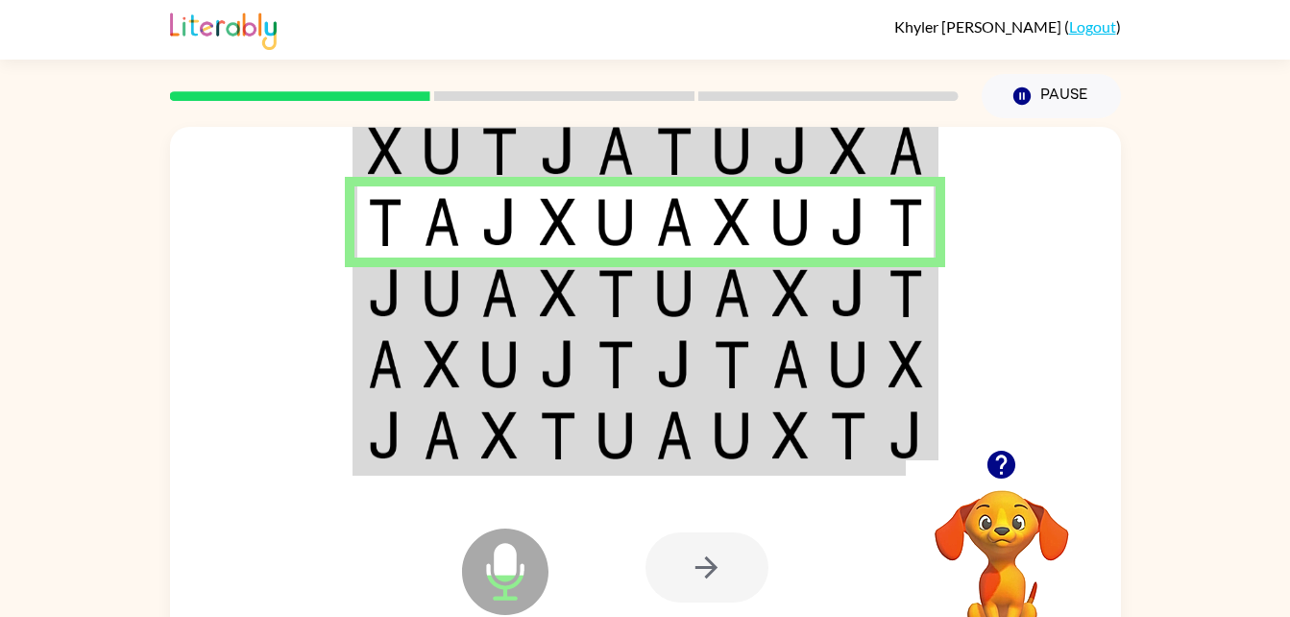
click at [470, 306] on td at bounding box center [442, 292] width 59 height 71
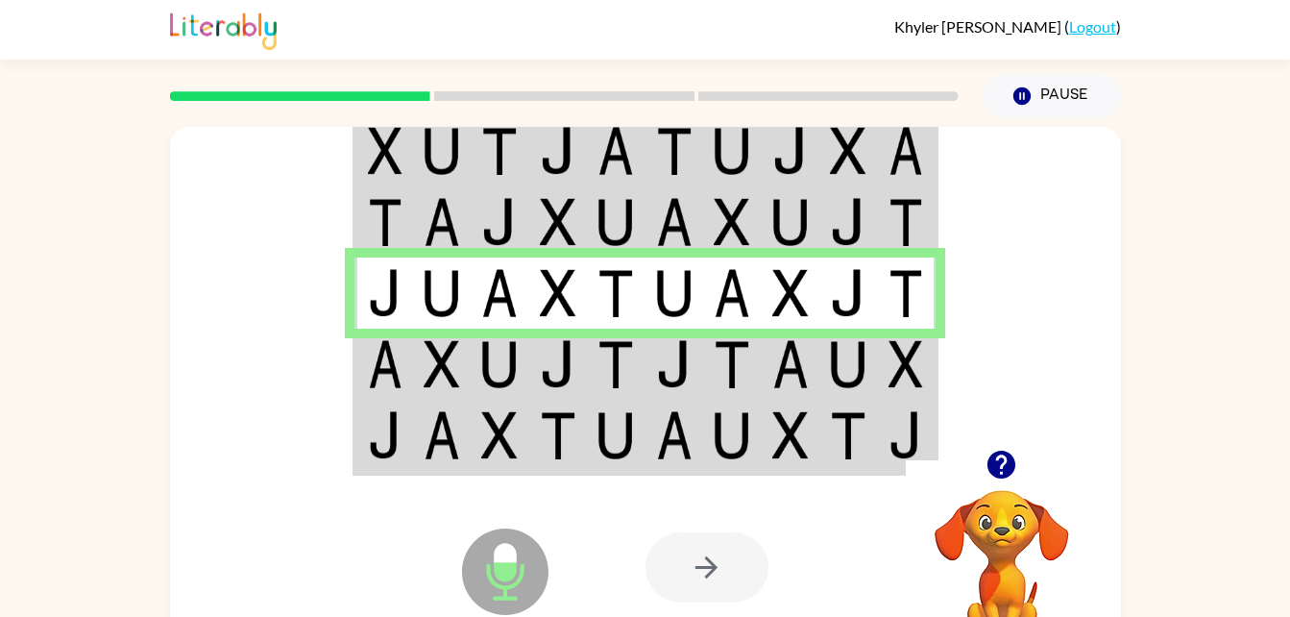
click at [535, 345] on td at bounding box center [558, 363] width 59 height 71
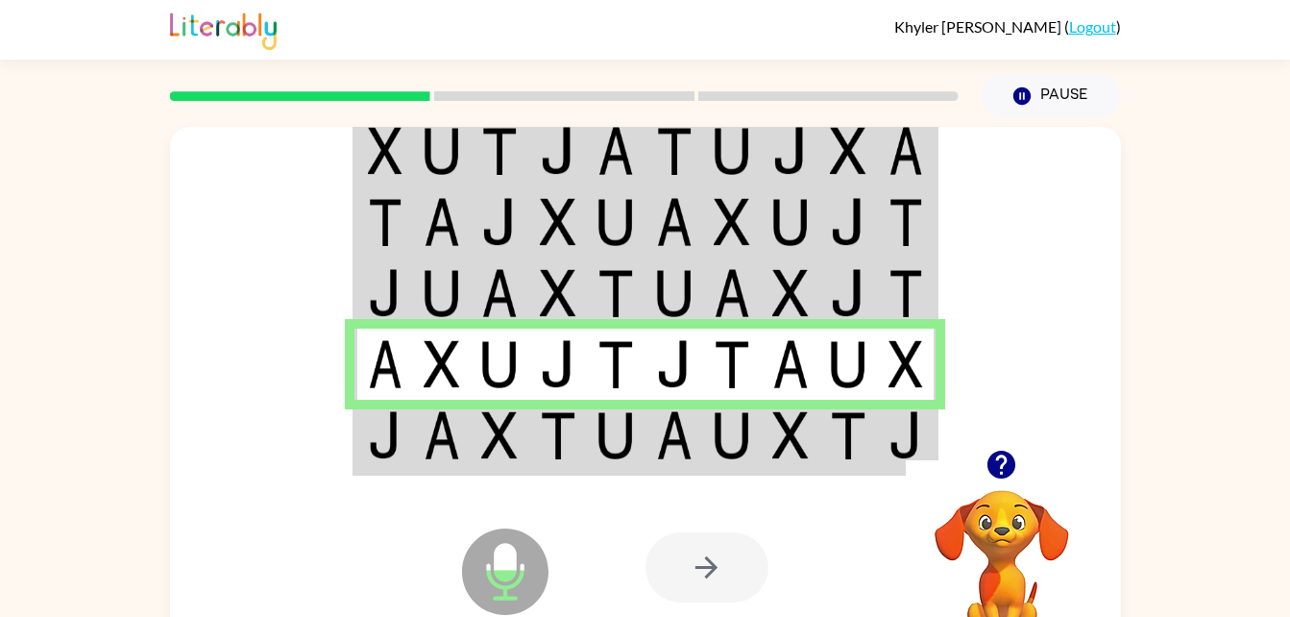
click at [620, 472] on div "Microphone The Microphone is here when it is your turn to talk Your browser mus…" at bounding box center [645, 567] width 951 height 216
click at [642, 441] on td at bounding box center [616, 437] width 59 height 74
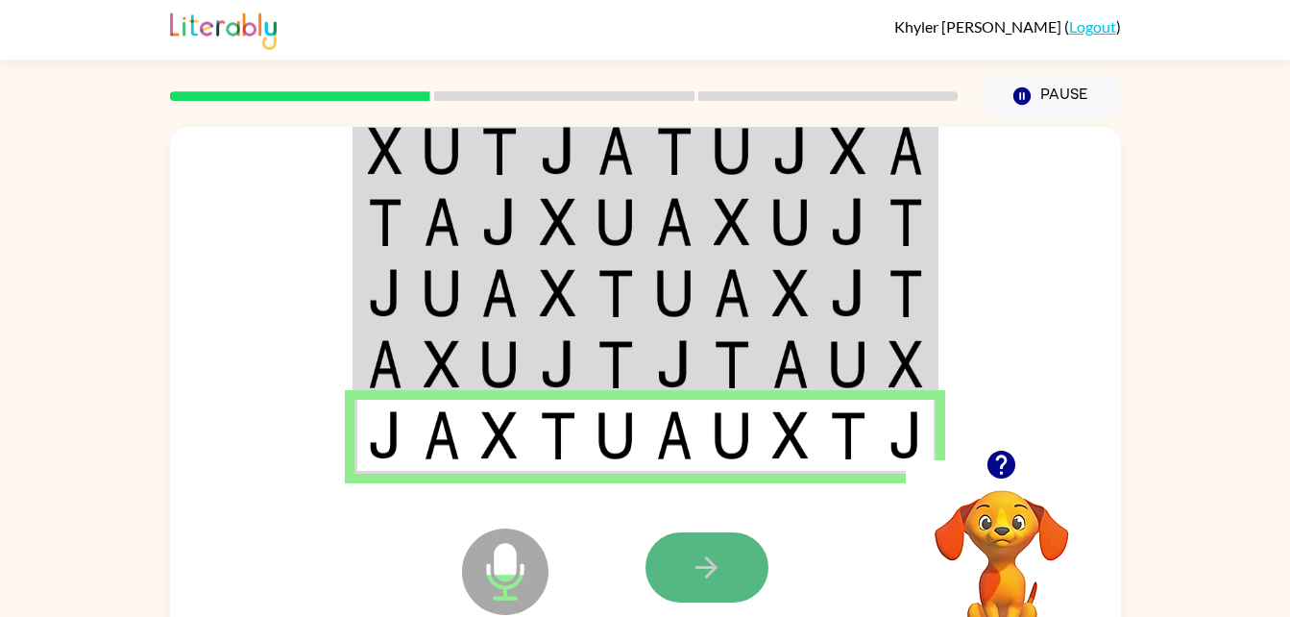
click at [647, 557] on button "button" at bounding box center [706, 567] width 123 height 70
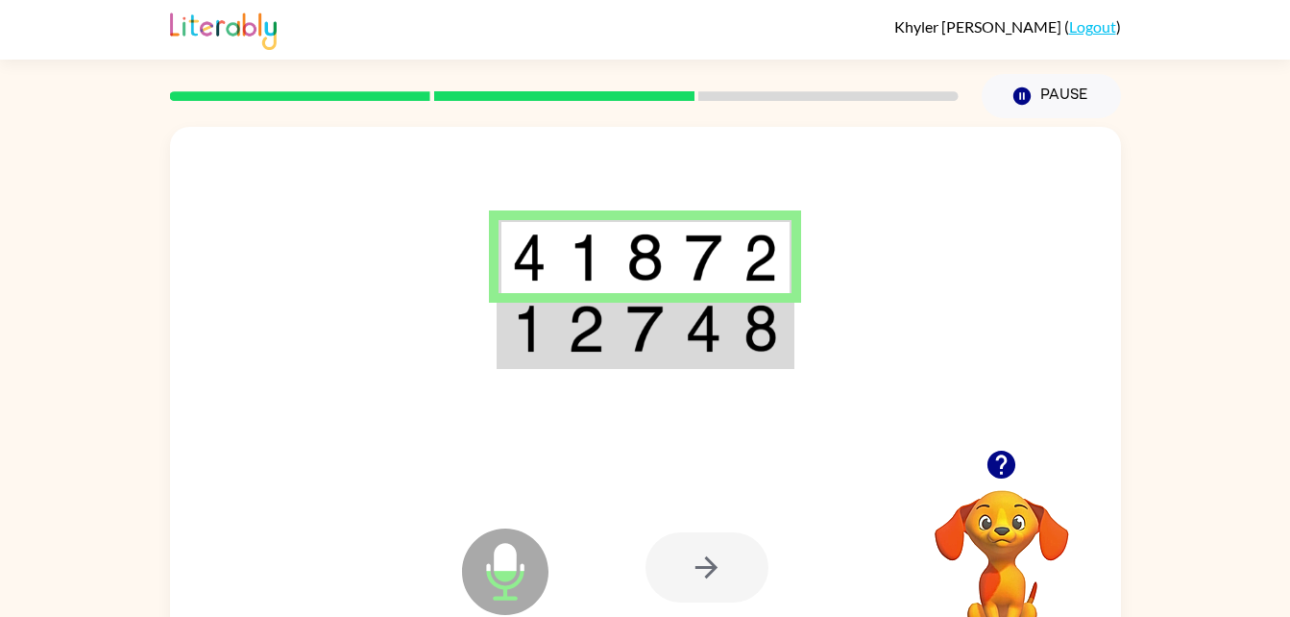
click at [659, 322] on img at bounding box center [644, 328] width 36 height 48
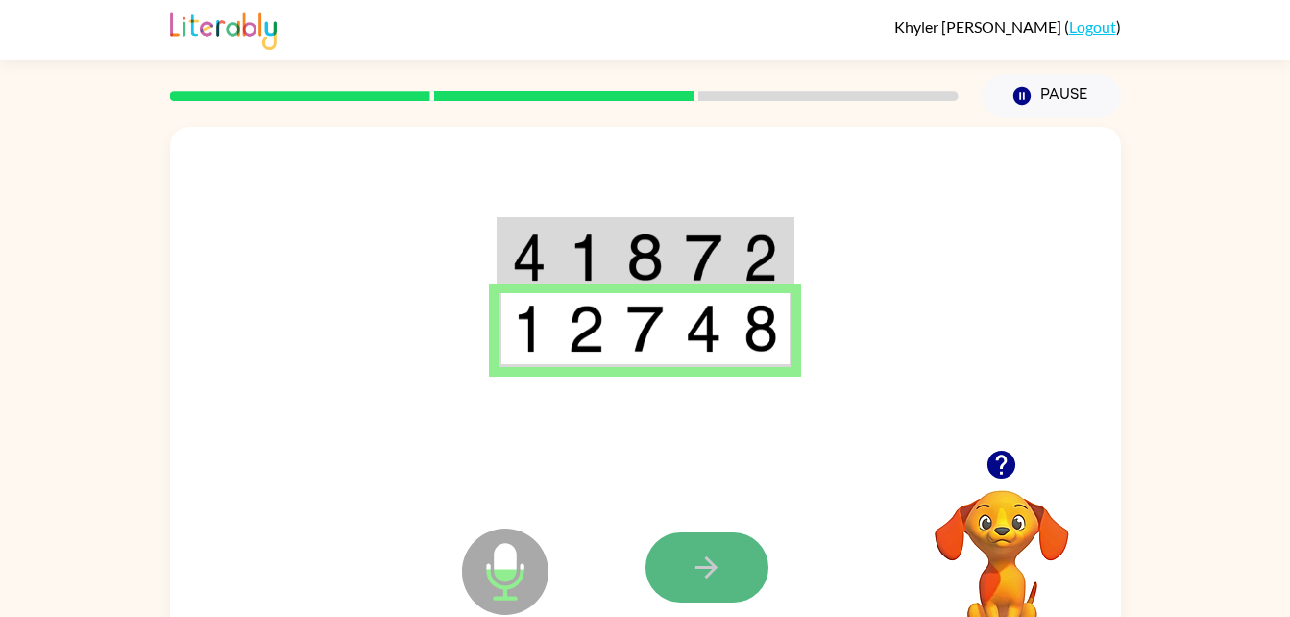
click at [750, 585] on button "button" at bounding box center [706, 567] width 123 height 70
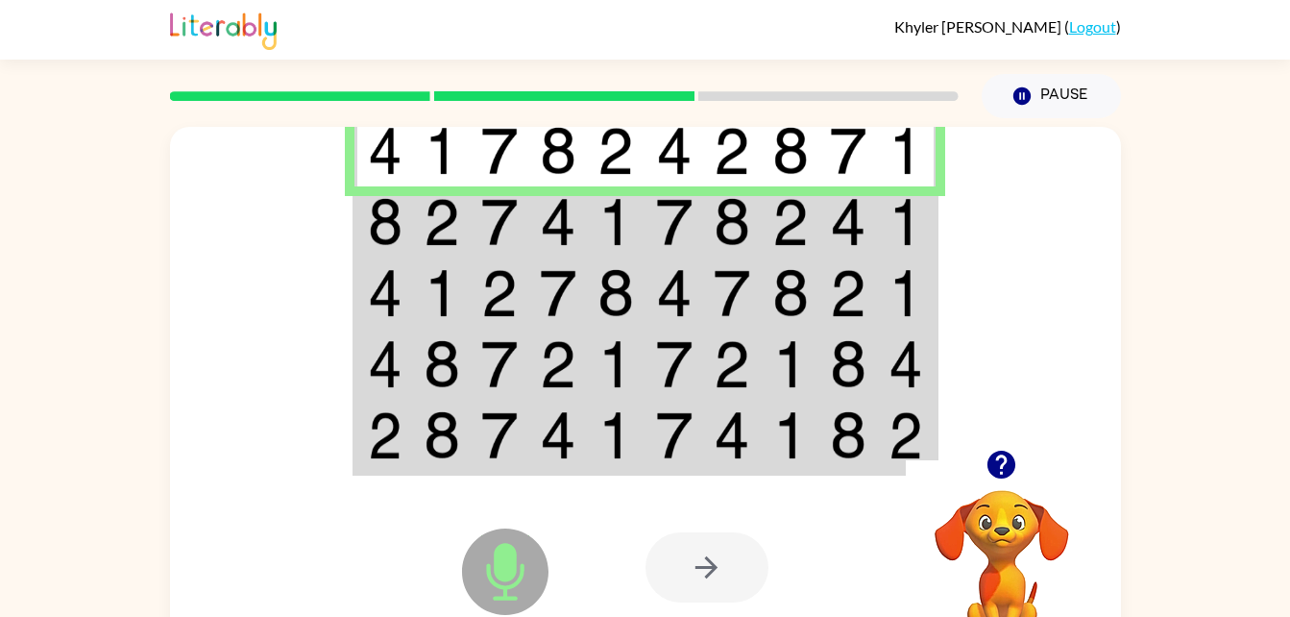
click at [712, 566] on div at bounding box center [706, 567] width 123 height 70
click at [712, 568] on div at bounding box center [706, 567] width 123 height 70
click at [777, 438] on img at bounding box center [790, 435] width 36 height 48
click at [728, 222] on img at bounding box center [732, 222] width 36 height 48
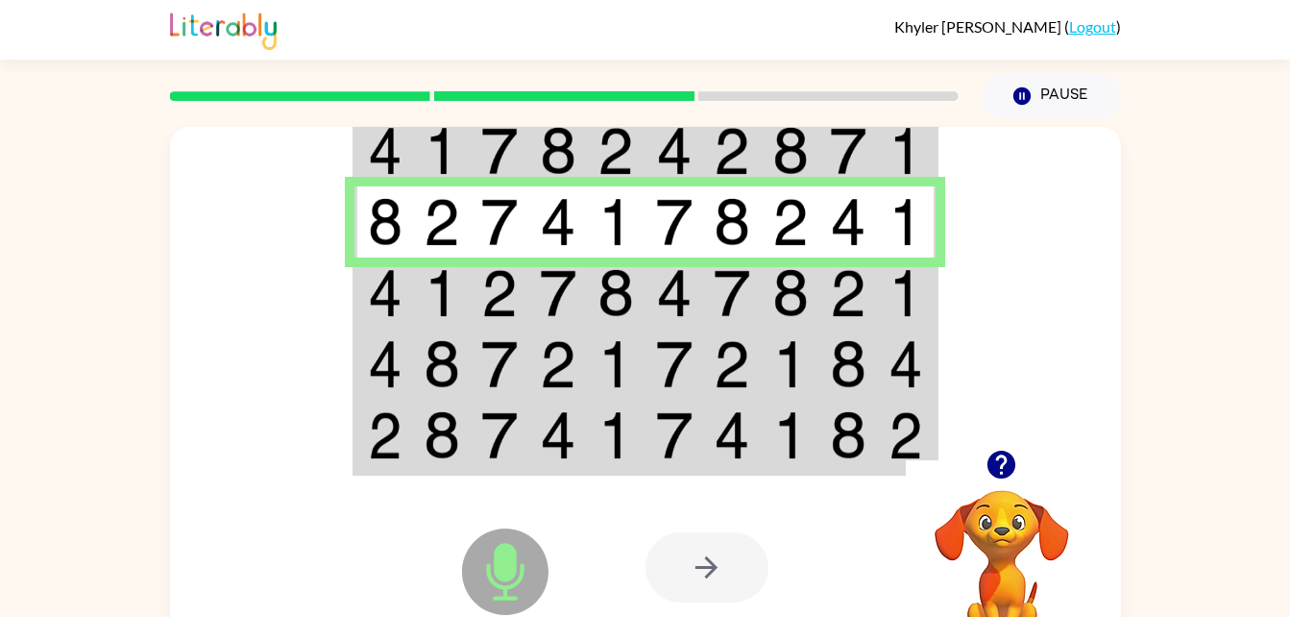
click at [817, 297] on td at bounding box center [791, 292] width 59 height 71
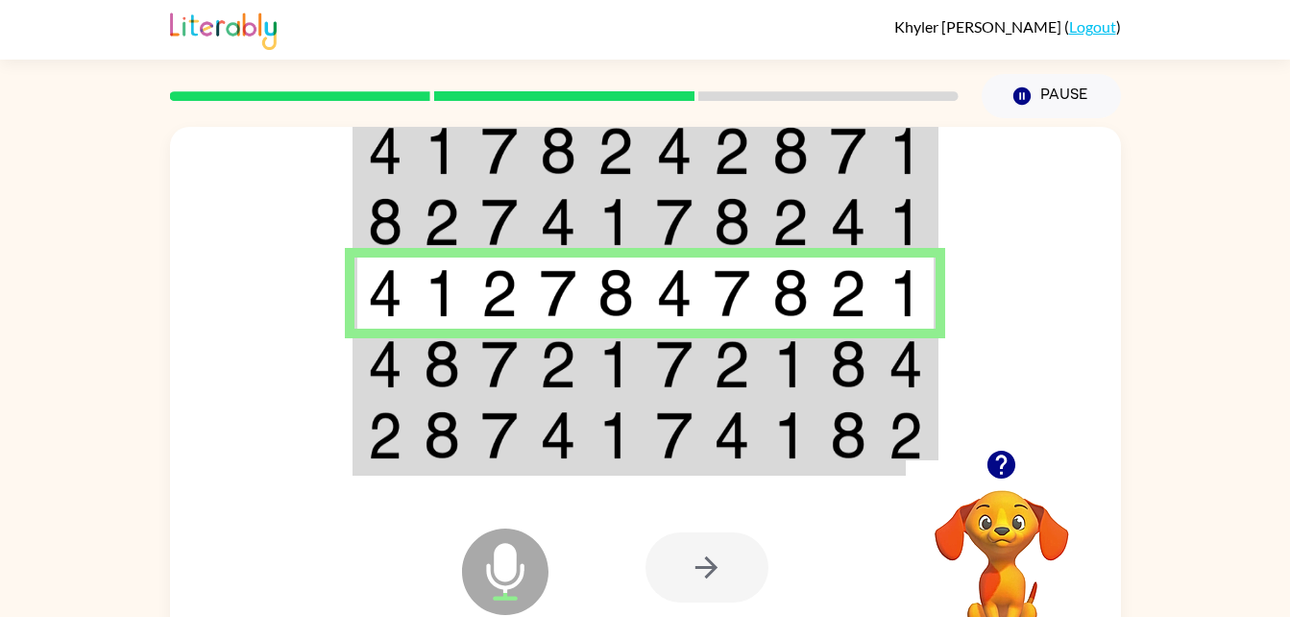
click at [778, 352] on img at bounding box center [790, 364] width 36 height 48
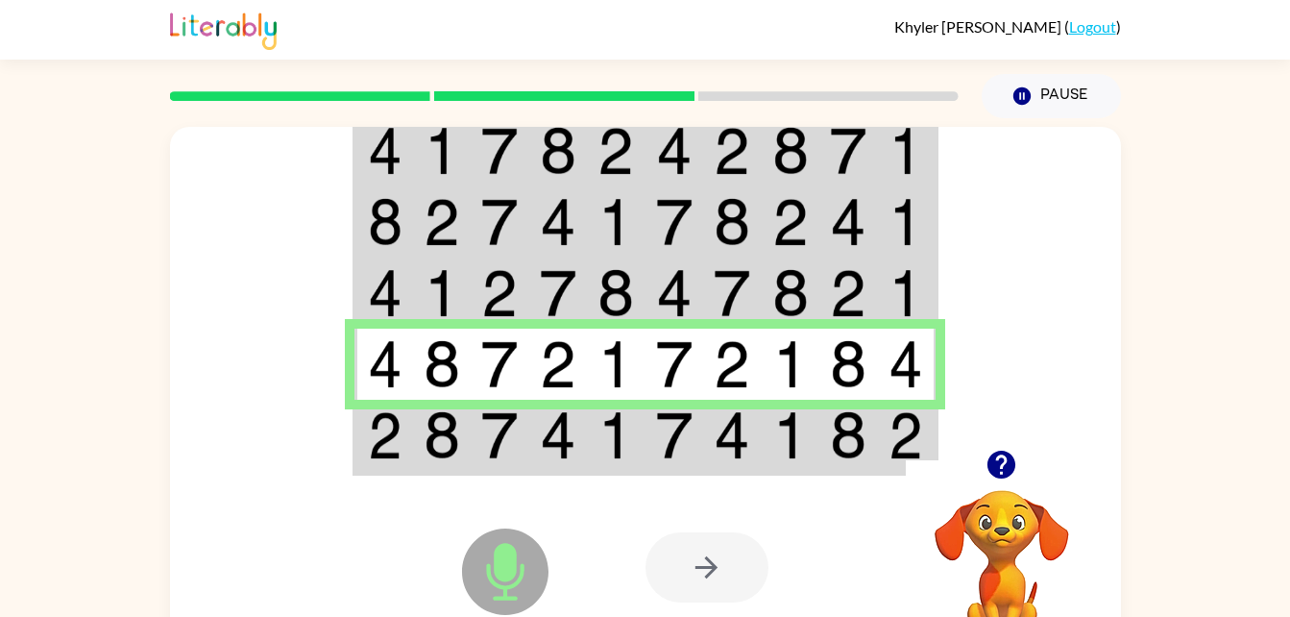
click at [773, 418] on img at bounding box center [790, 435] width 36 height 48
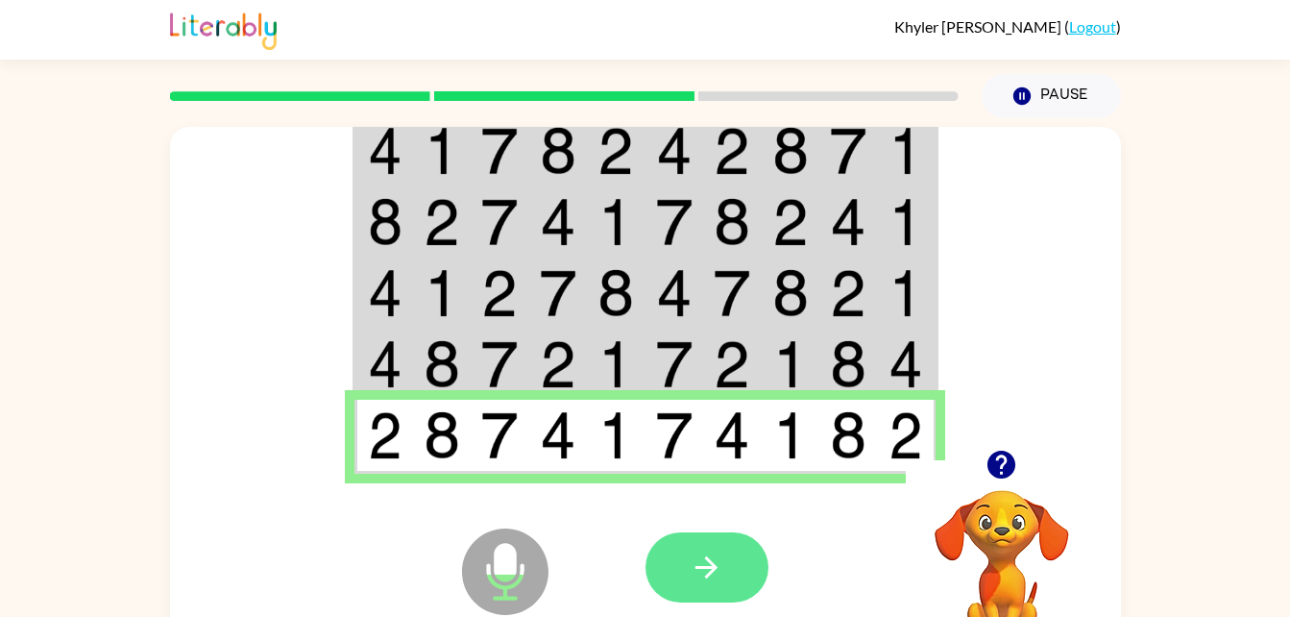
click at [685, 558] on button "button" at bounding box center [706, 567] width 123 height 70
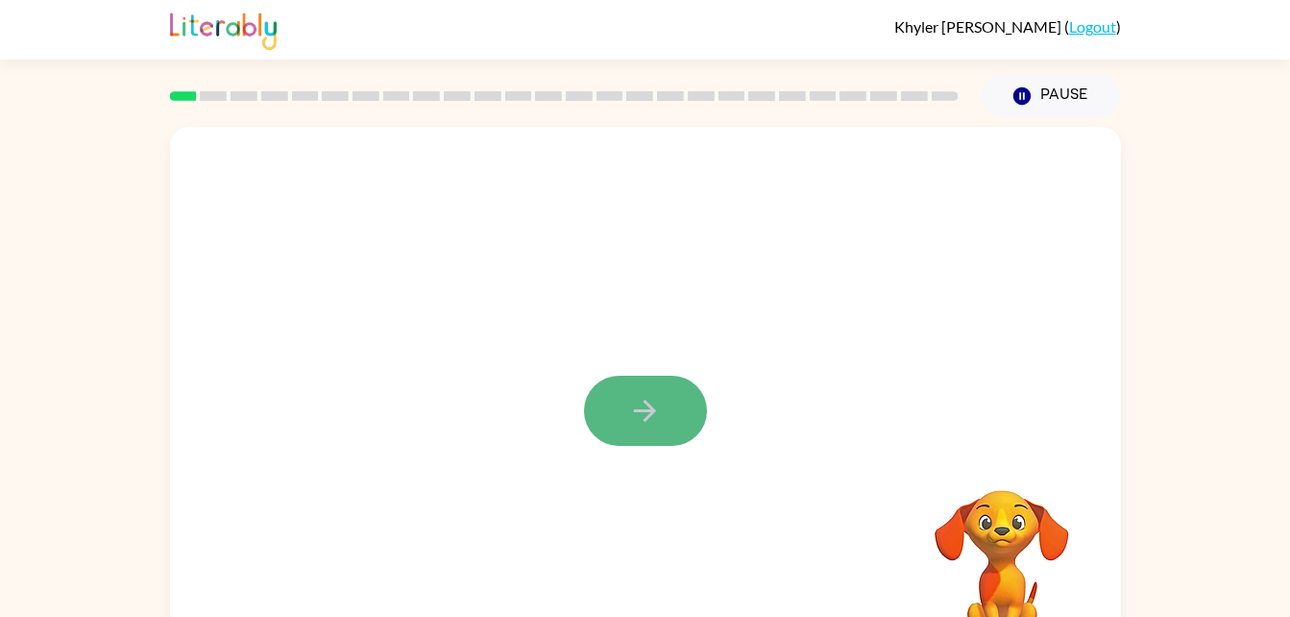
click at [669, 443] on button "button" at bounding box center [645, 410] width 123 height 70
click at [651, 412] on icon "button" at bounding box center [645, 411] width 22 height 22
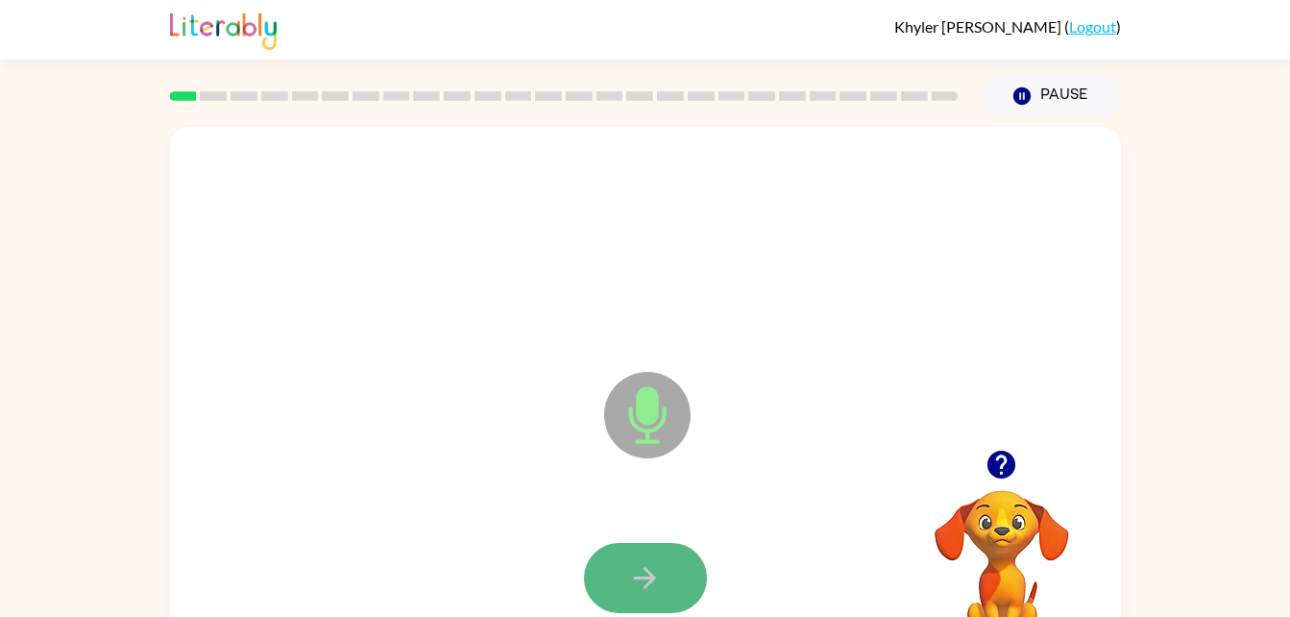
click at [620, 562] on button "button" at bounding box center [645, 578] width 123 height 70
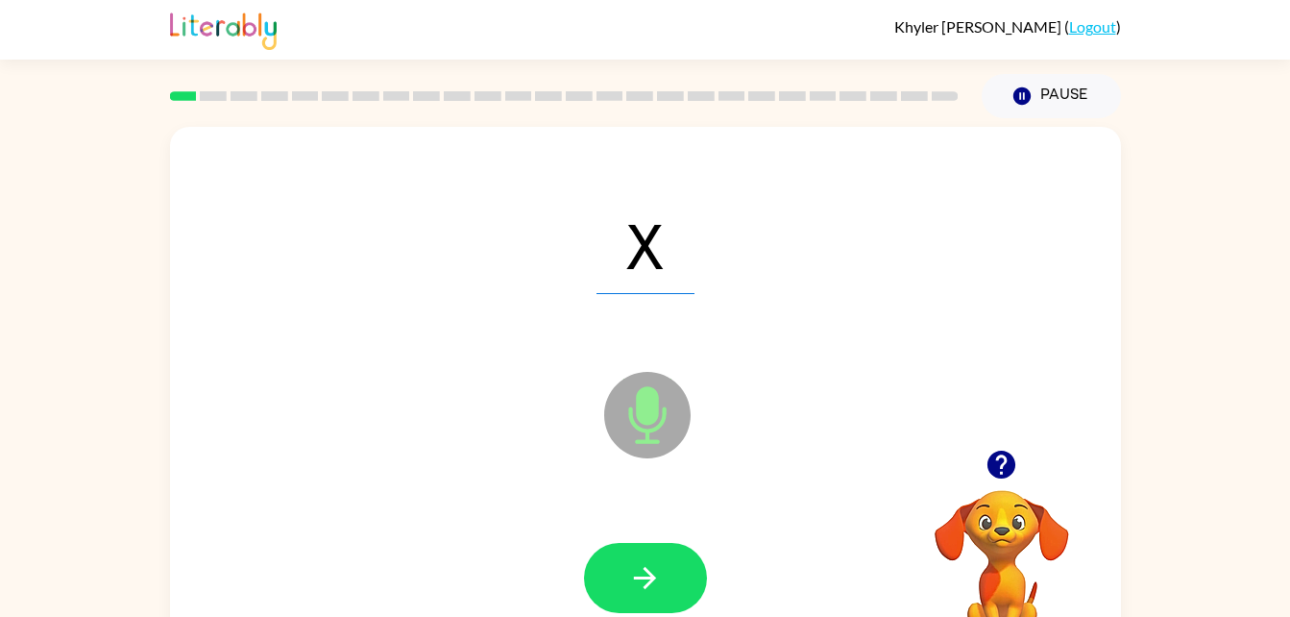
click at [682, 433] on icon at bounding box center [647, 415] width 86 height 86
click at [643, 564] on icon "button" at bounding box center [645, 578] width 34 height 34
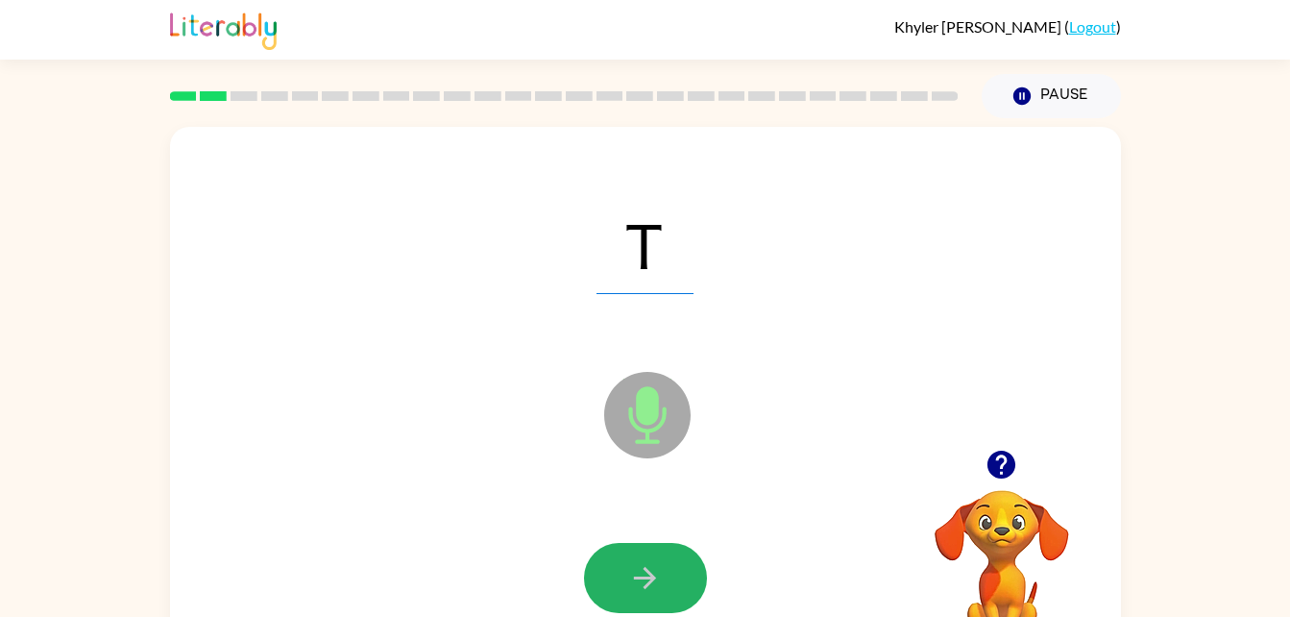
drag, startPoint x: 603, startPoint y: 580, endPoint x: 617, endPoint y: 553, distance: 30.5
click at [617, 553] on button "button" at bounding box center [645, 578] width 123 height 70
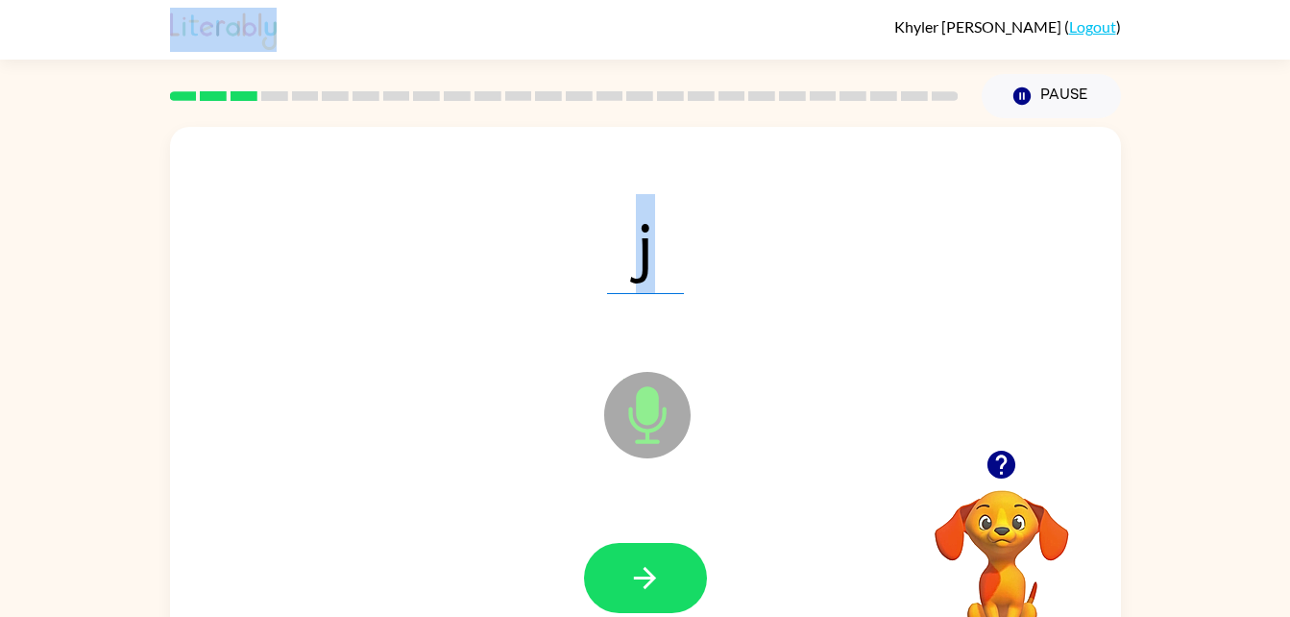
drag, startPoint x: 894, startPoint y: 36, endPoint x: 788, endPoint y: 128, distance: 139.6
click at [788, 128] on div "[PERSON_NAME] ( Logout ) Pause Pause j Microphone The Microphone is here when i…" at bounding box center [645, 337] width 1290 height 675
click at [701, 569] on button "button" at bounding box center [645, 578] width 123 height 70
click at [644, 239] on span "n" at bounding box center [645, 244] width 94 height 100
click at [651, 265] on span "n" at bounding box center [645, 244] width 94 height 100
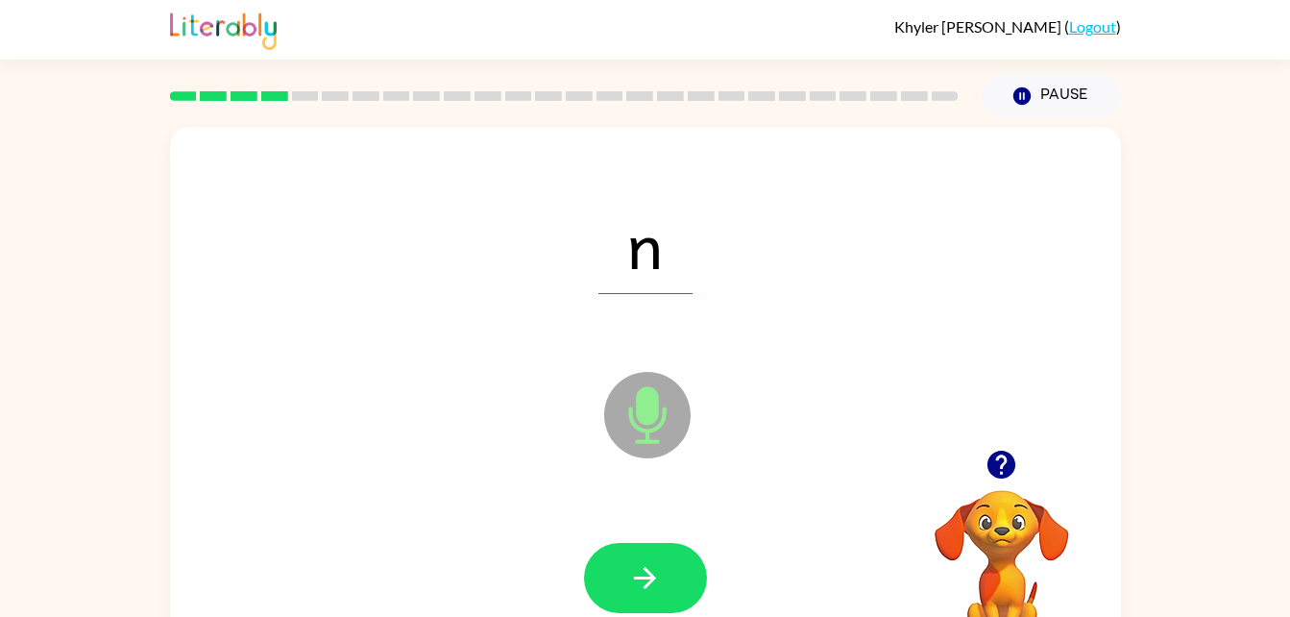
click at [677, 290] on span "n" at bounding box center [645, 244] width 94 height 100
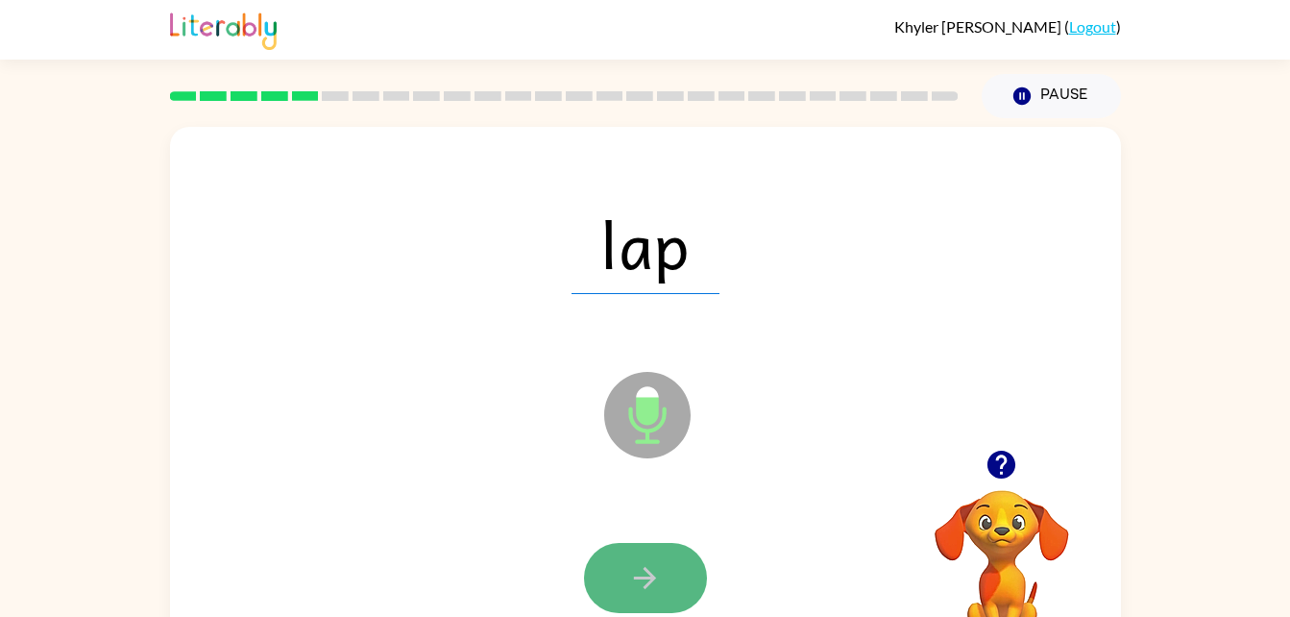
click at [666, 577] on button "button" at bounding box center [645, 578] width 123 height 70
click at [636, 573] on icon "button" at bounding box center [645, 578] width 34 height 34
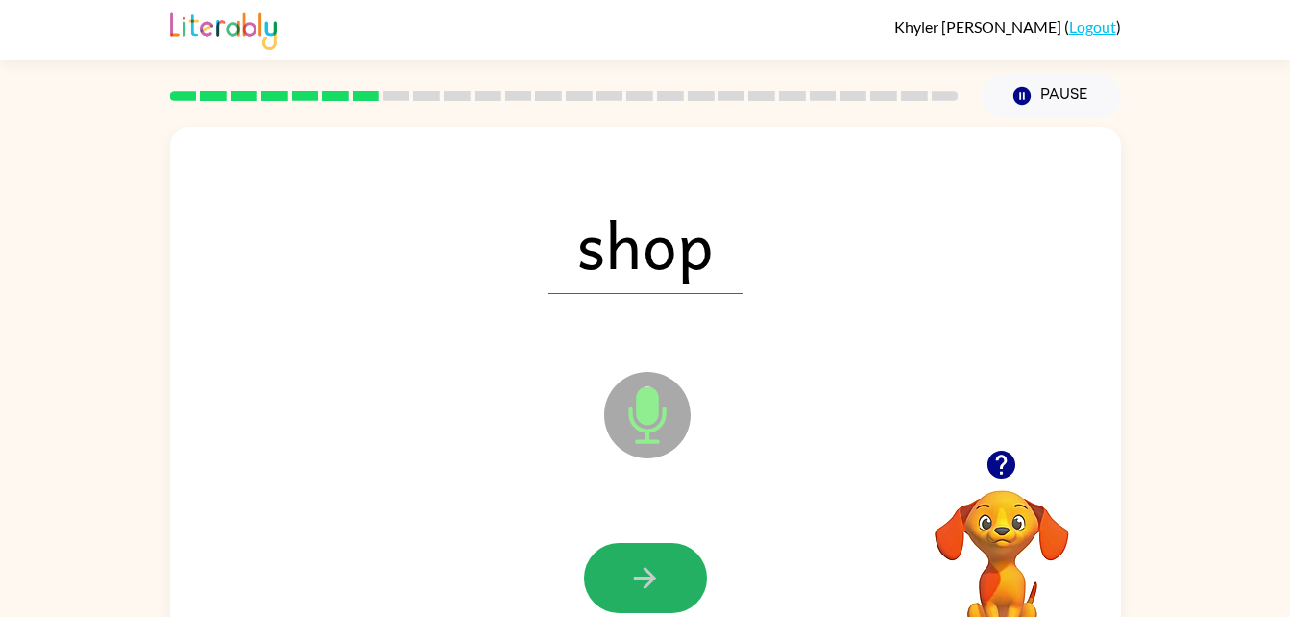
click at [646, 588] on icon "button" at bounding box center [645, 578] width 34 height 34
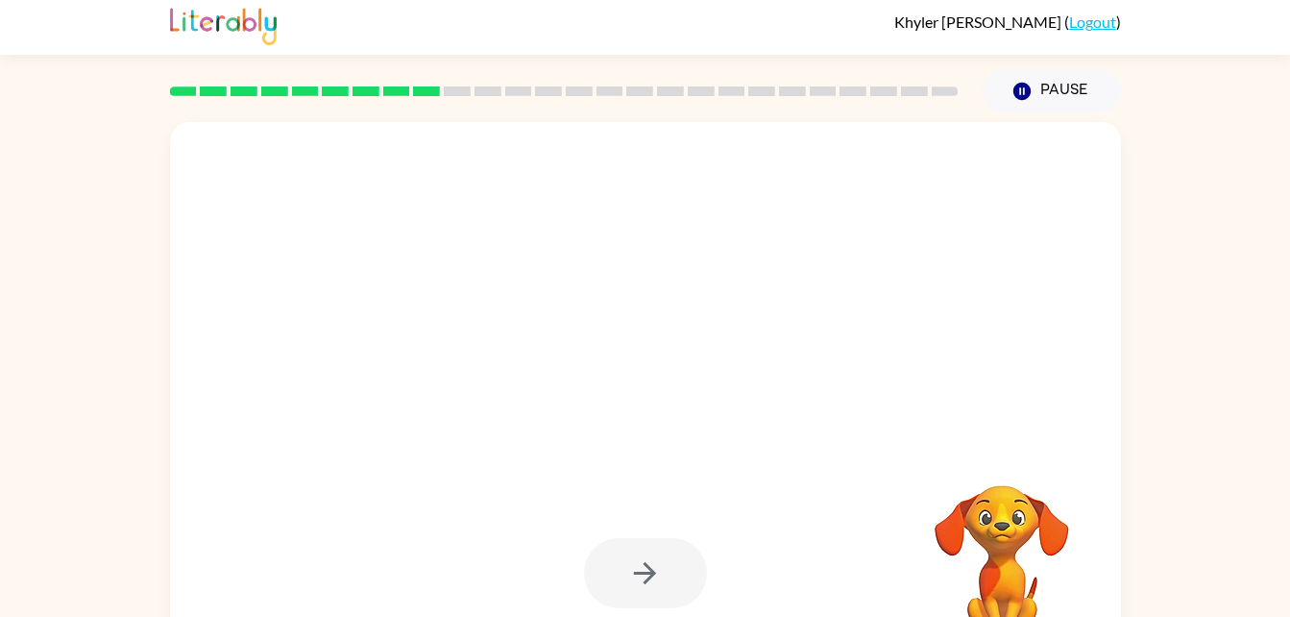
scroll to position [4, 0]
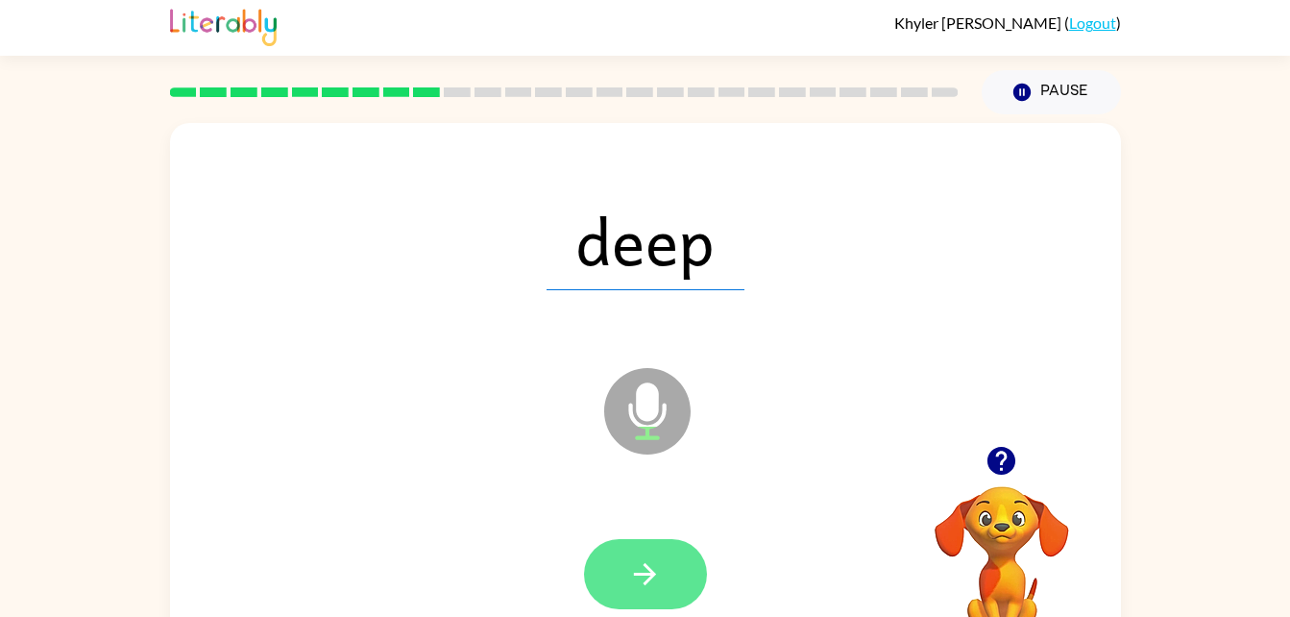
click at [605, 588] on button "button" at bounding box center [645, 574] width 123 height 70
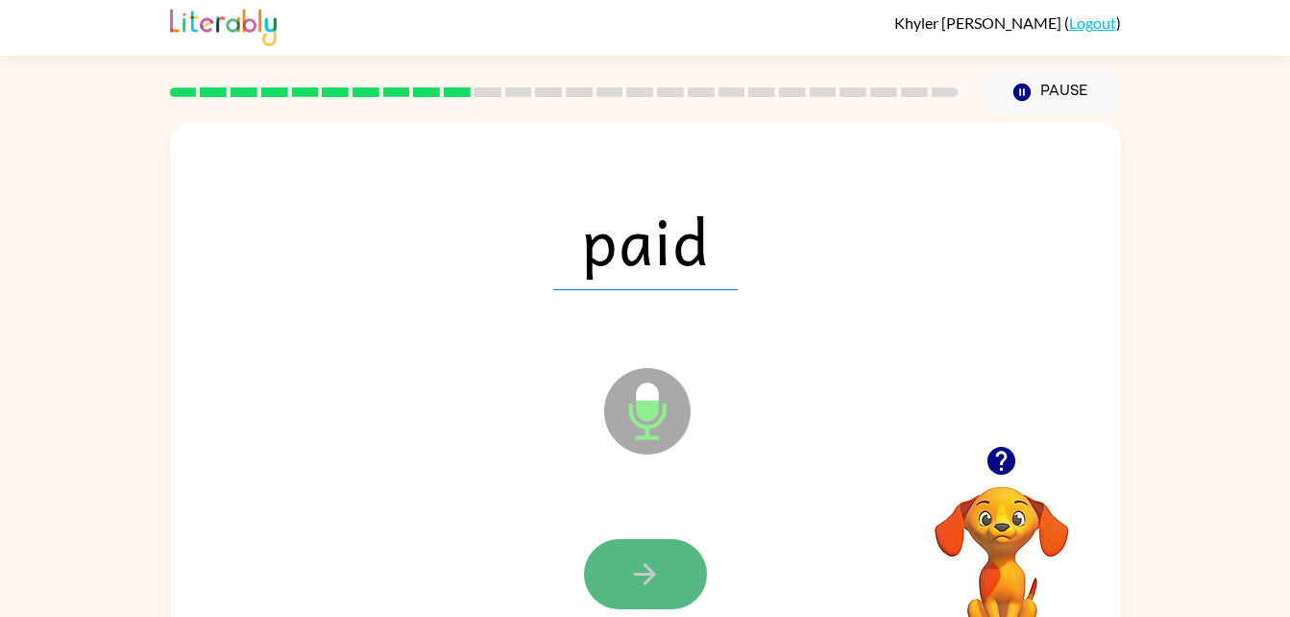
click at [687, 591] on button "button" at bounding box center [645, 574] width 123 height 70
click at [602, 586] on button "button" at bounding box center [645, 574] width 123 height 70
click at [617, 587] on button "button" at bounding box center [645, 574] width 123 height 70
click at [652, 574] on icon "button" at bounding box center [645, 574] width 22 height 22
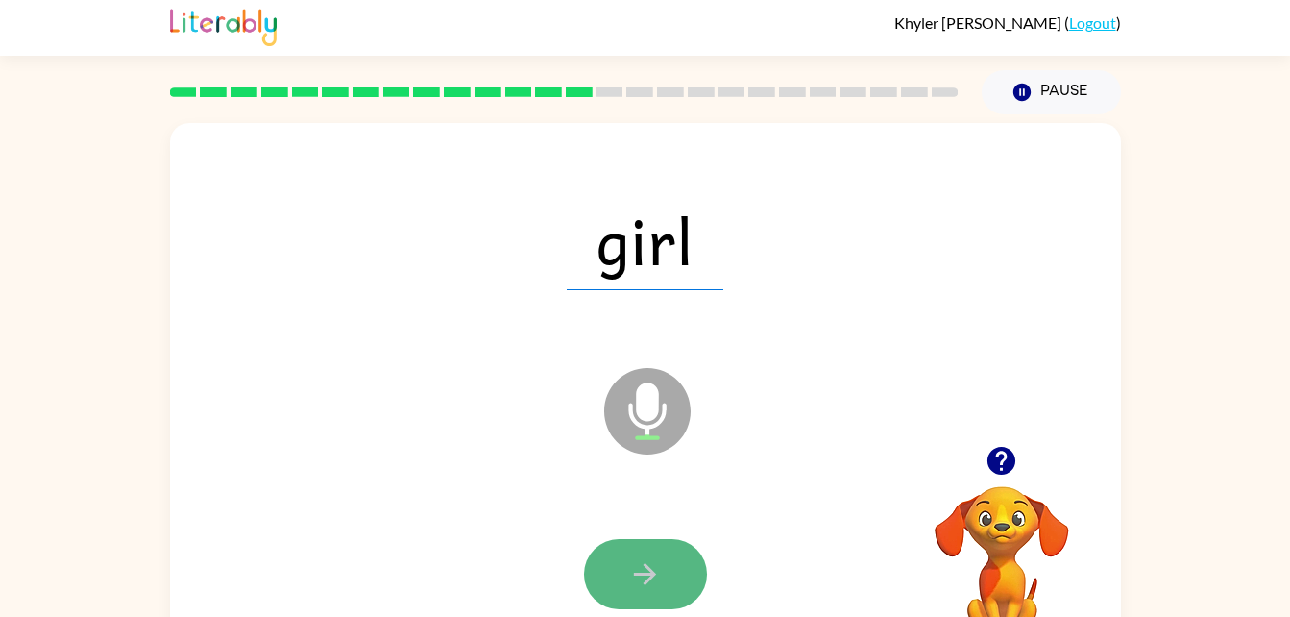
click at [677, 573] on button "button" at bounding box center [645, 574] width 123 height 70
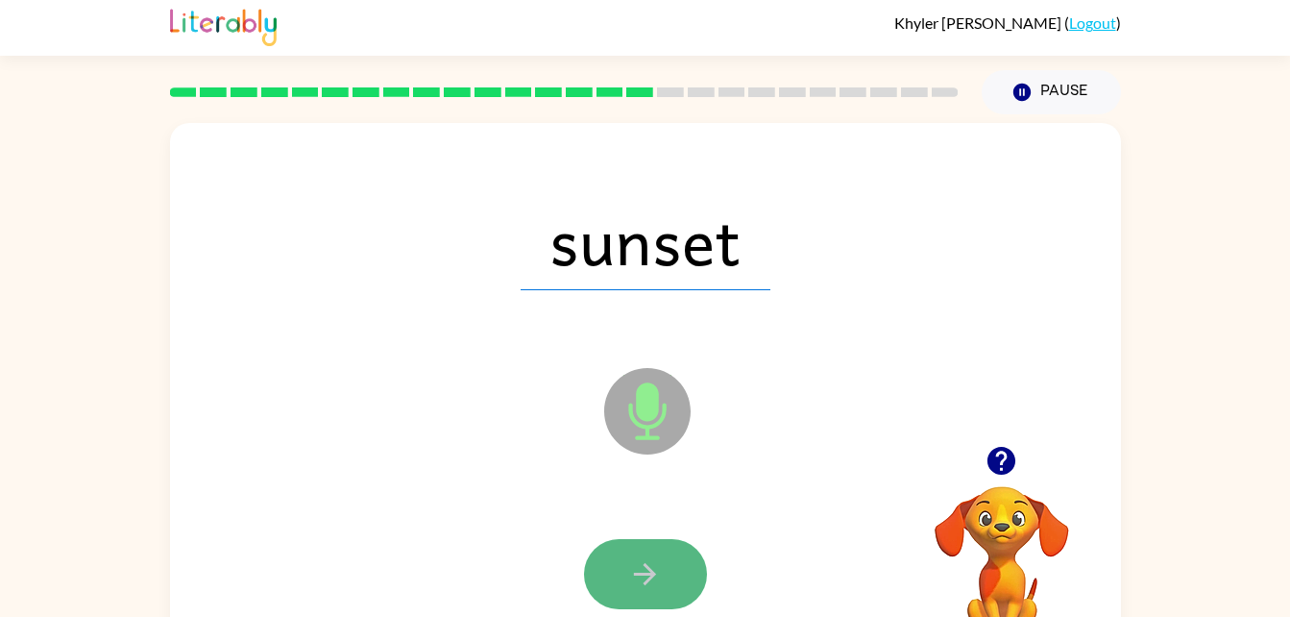
click at [657, 554] on button "button" at bounding box center [645, 574] width 123 height 70
click at [668, 566] on button "button" at bounding box center [645, 574] width 123 height 70
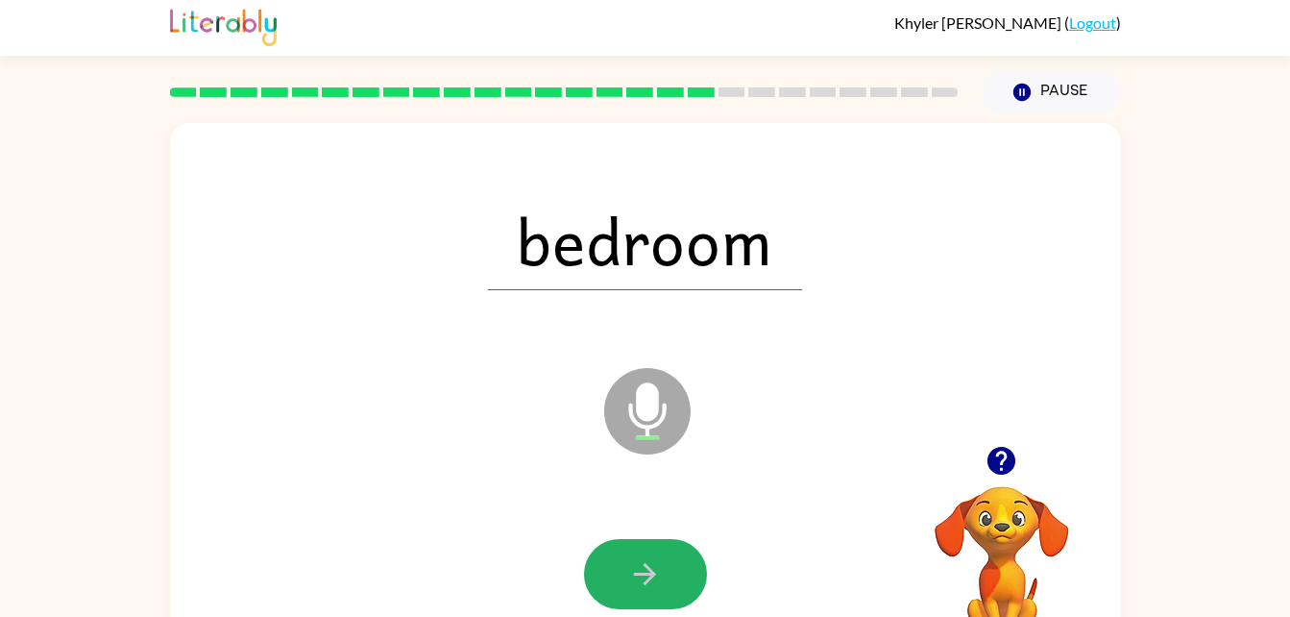
click at [668, 566] on button "button" at bounding box center [645, 574] width 123 height 70
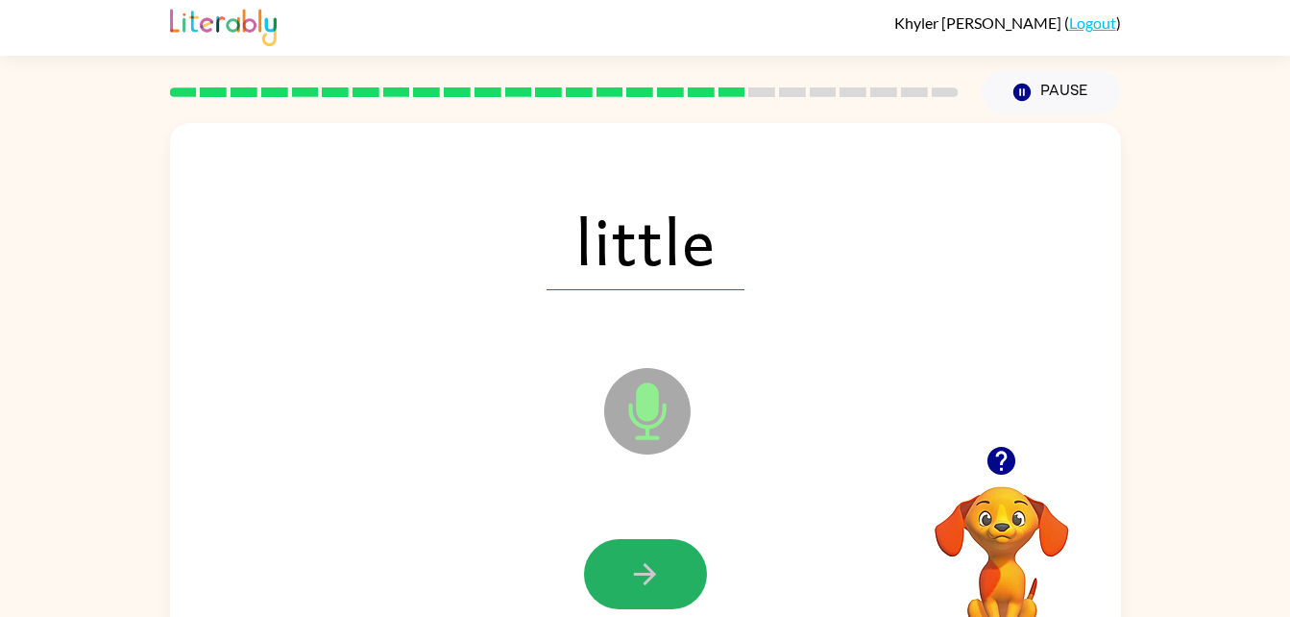
click at [668, 566] on button "button" at bounding box center [645, 574] width 123 height 70
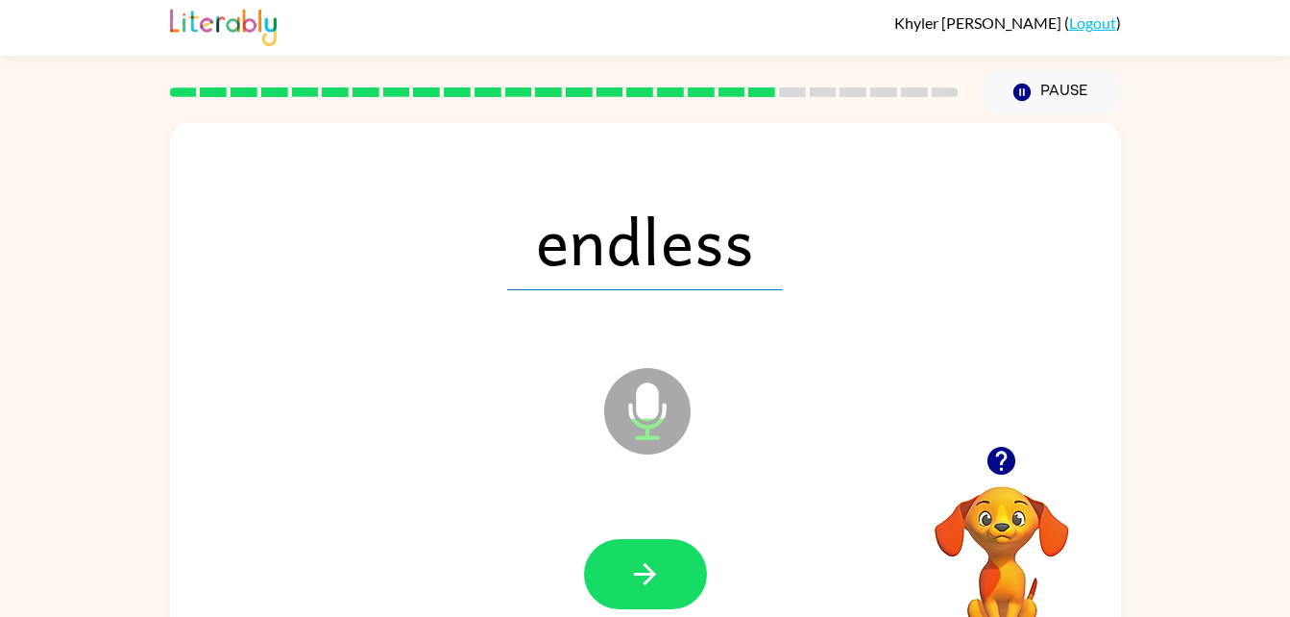
drag, startPoint x: 668, startPoint y: 566, endPoint x: 641, endPoint y: 538, distance: 39.4
click at [641, 539] on button "button" at bounding box center [645, 574] width 123 height 70
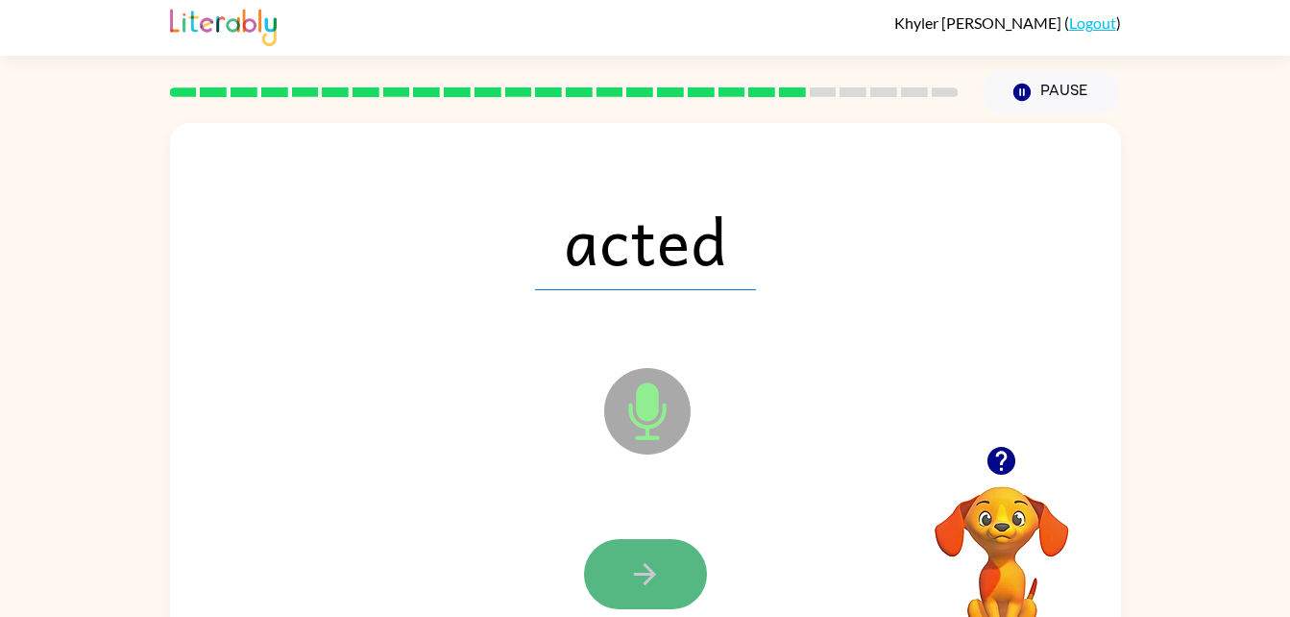
click at [620, 574] on button "button" at bounding box center [645, 574] width 123 height 70
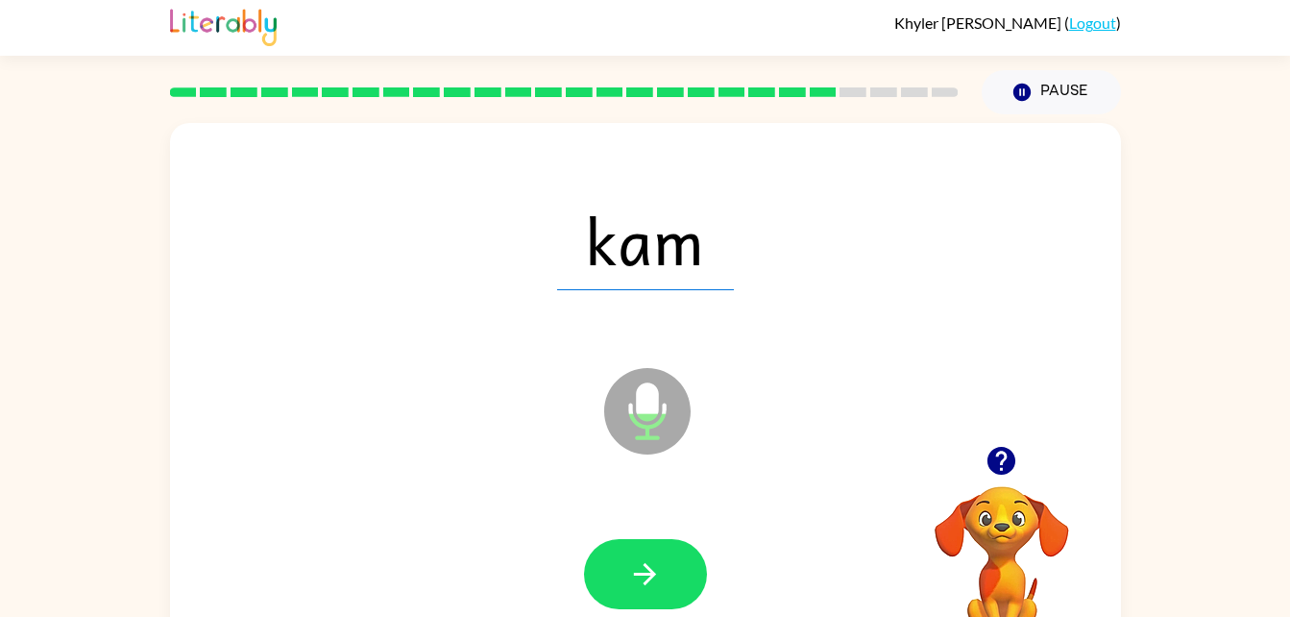
click at [681, 524] on div at bounding box center [645, 574] width 912 height 157
click at [669, 570] on button "button" at bounding box center [645, 574] width 123 height 70
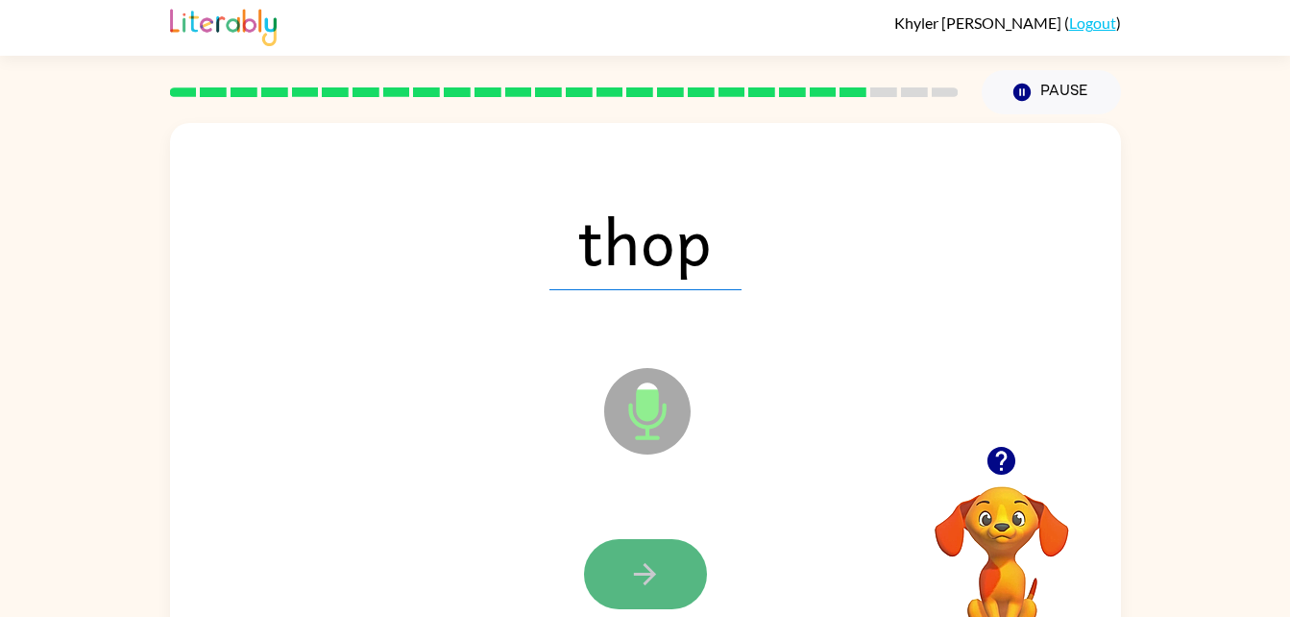
click at [658, 569] on icon "button" at bounding box center [645, 574] width 34 height 34
click at [660, 577] on icon "button" at bounding box center [645, 574] width 34 height 34
click at [640, 573] on icon "button" at bounding box center [645, 574] width 22 height 22
